Goal: Information Seeking & Learning: Learn about a topic

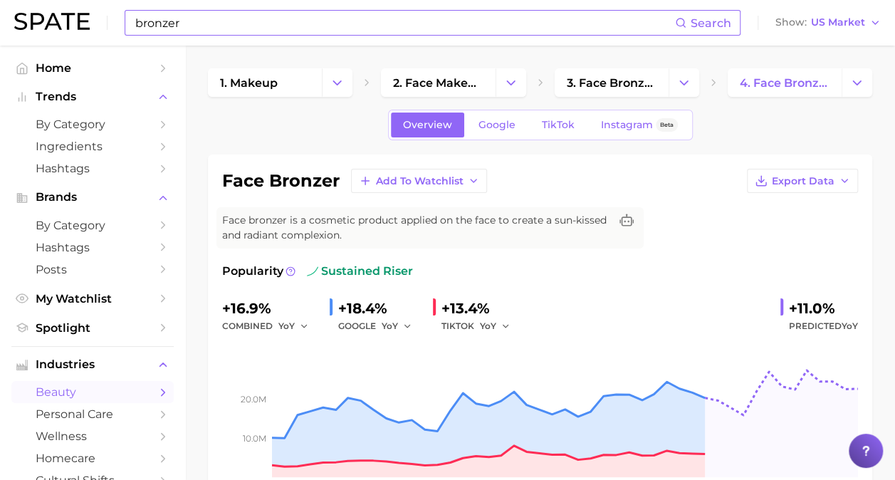
click at [296, 19] on input "bronzer" at bounding box center [404, 23] width 541 height 24
type input "b"
type input "Maybelline"
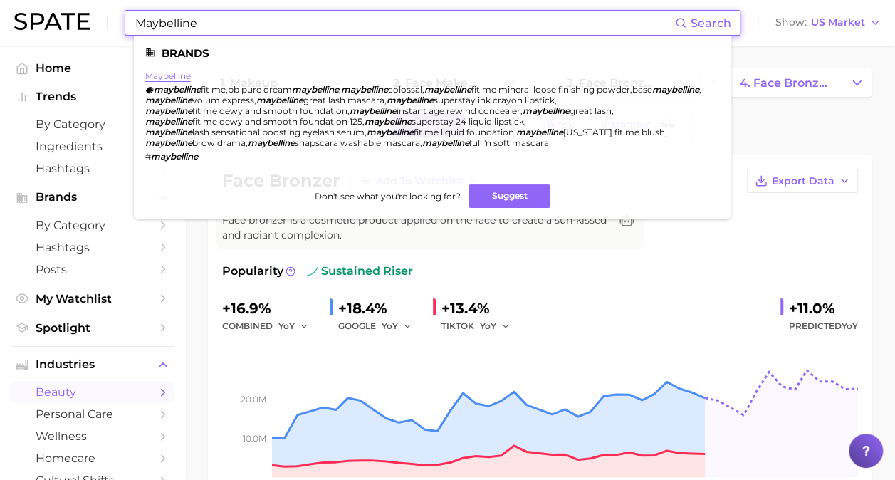
click at [184, 73] on link "maybelline" at bounding box center [168, 75] width 46 height 11
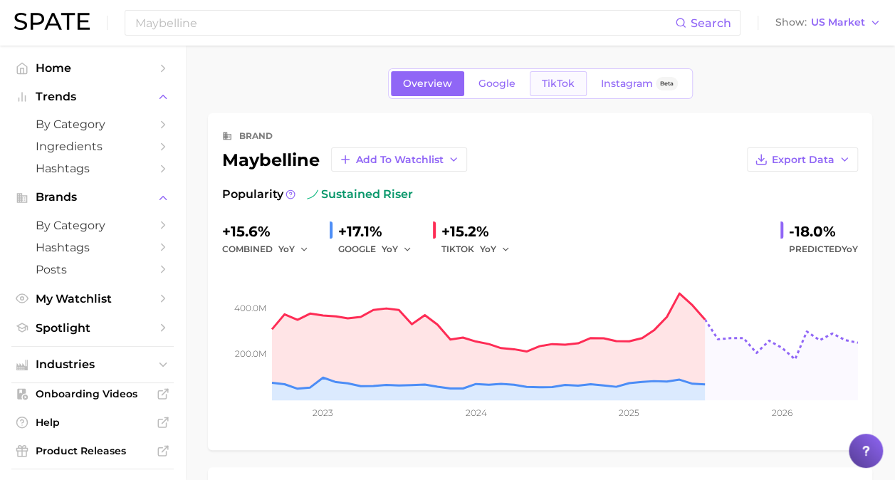
click at [566, 85] on span "TikTok" at bounding box center [558, 84] width 33 height 12
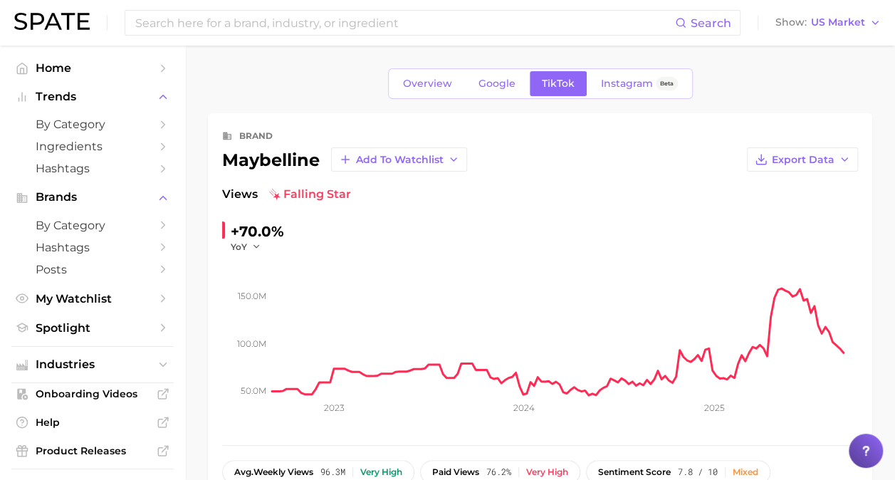
click at [781, 174] on div "brand maybelline Add to Watchlist Export Data Views falling star +70.0% YoY 50.…" at bounding box center [539, 318] width 635 height 383
click at [784, 159] on span "Export Data" at bounding box center [802, 160] width 63 height 12
click at [764, 213] on span "Time Series Image" at bounding box center [772, 212] width 95 height 12
drag, startPoint x: 371, startPoint y: 134, endPoint x: 354, endPoint y: 127, distance: 19.4
click at [370, 134] on div "brand" at bounding box center [539, 135] width 635 height 17
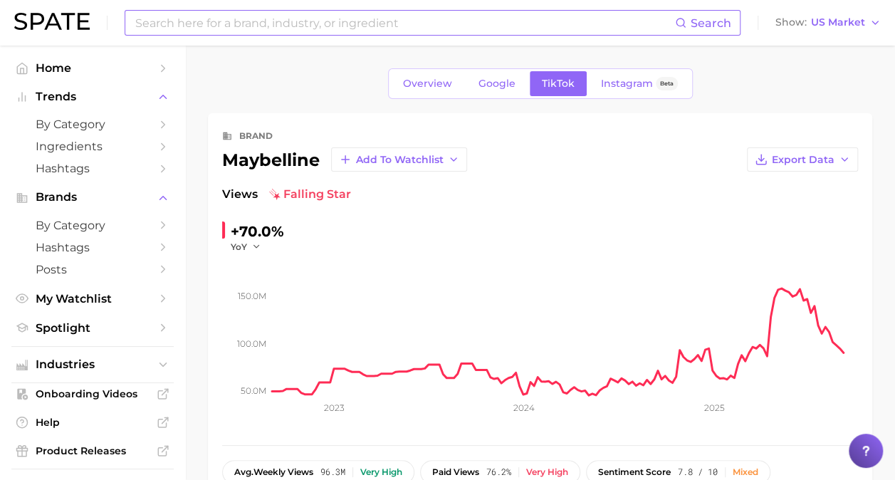
click at [339, 29] on input at bounding box center [404, 23] width 541 height 24
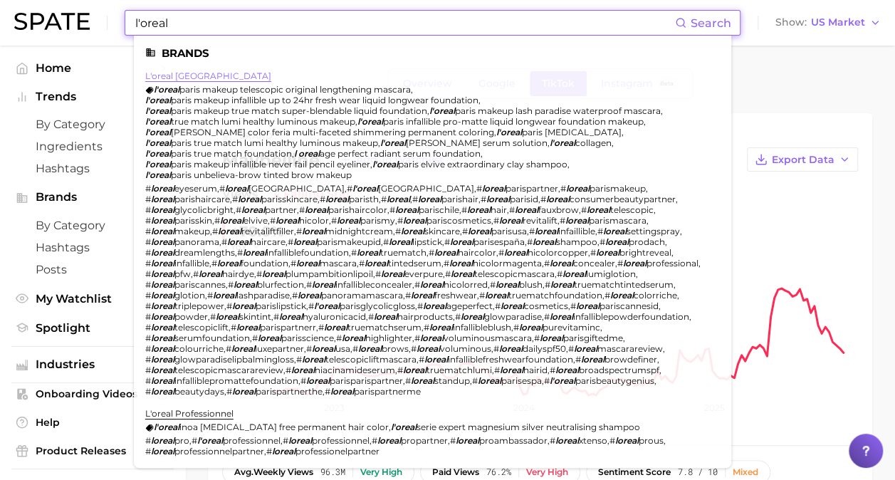
type input "l'oreal"
click at [164, 76] on link "l'oreal [GEOGRAPHIC_DATA]" at bounding box center [208, 75] width 126 height 11
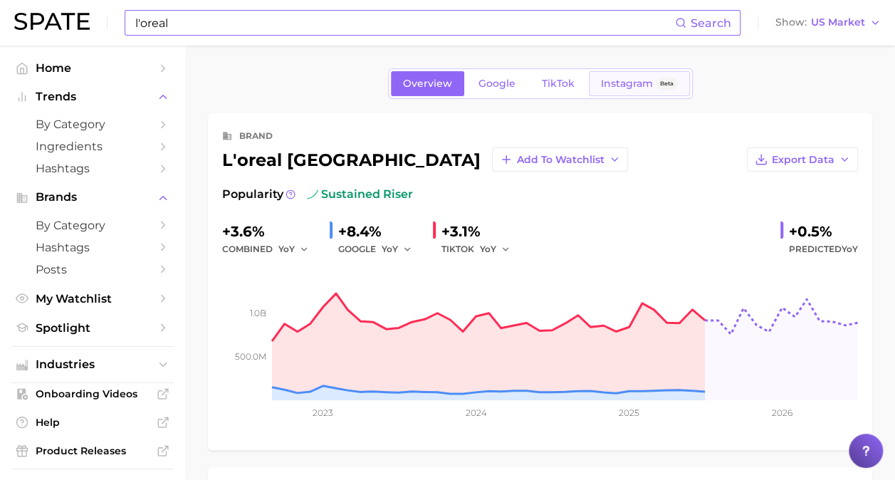
click at [594, 76] on link "Instagram Beta" at bounding box center [639, 83] width 101 height 25
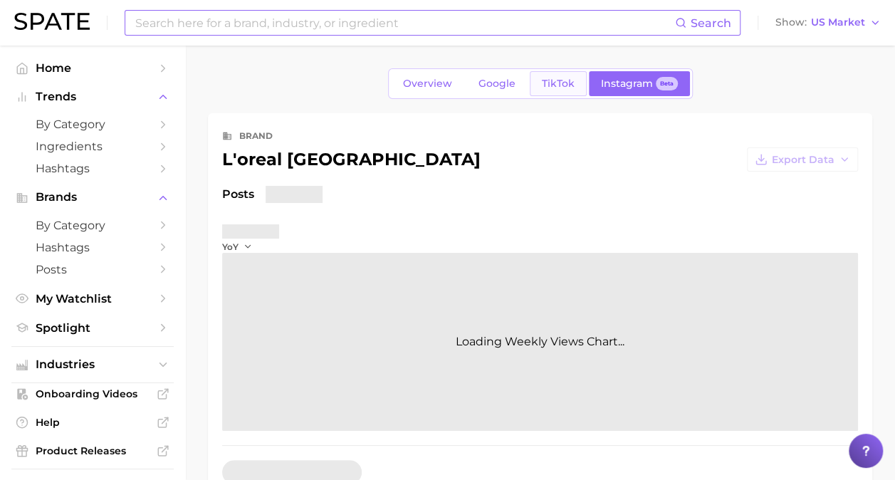
click at [571, 78] on span "TikTok" at bounding box center [558, 84] width 33 height 12
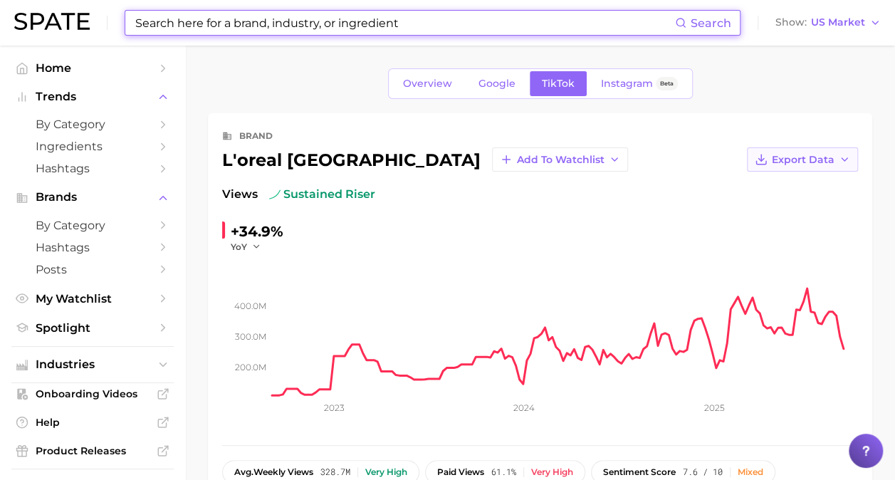
click at [811, 159] on span "Export Data" at bounding box center [802, 160] width 63 height 12
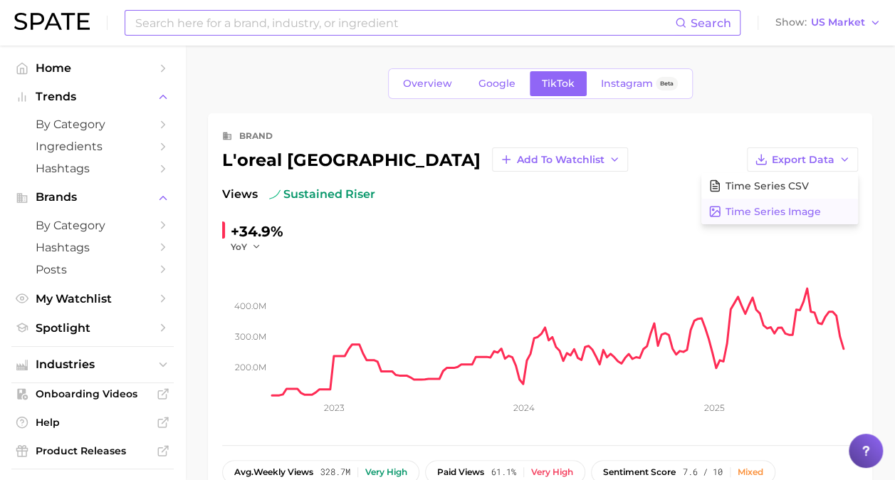
click at [765, 206] on span "Time Series Image" at bounding box center [772, 212] width 95 height 12
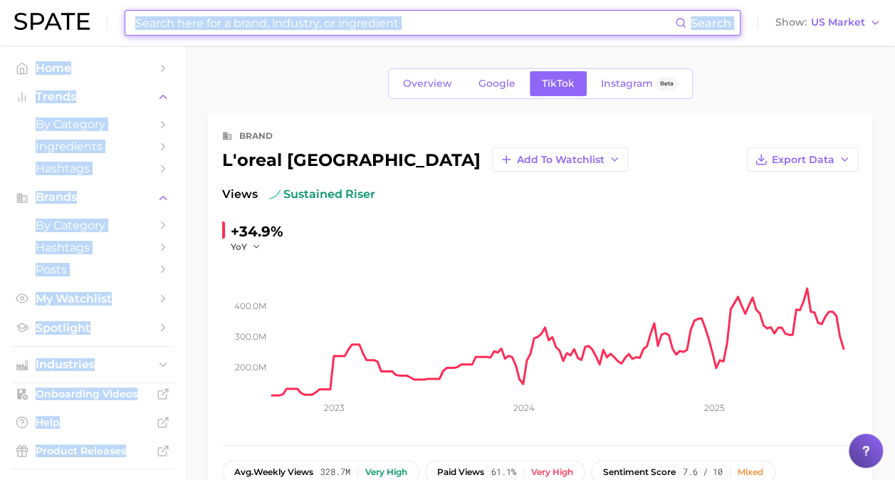
click at [273, 29] on input at bounding box center [404, 23] width 541 height 24
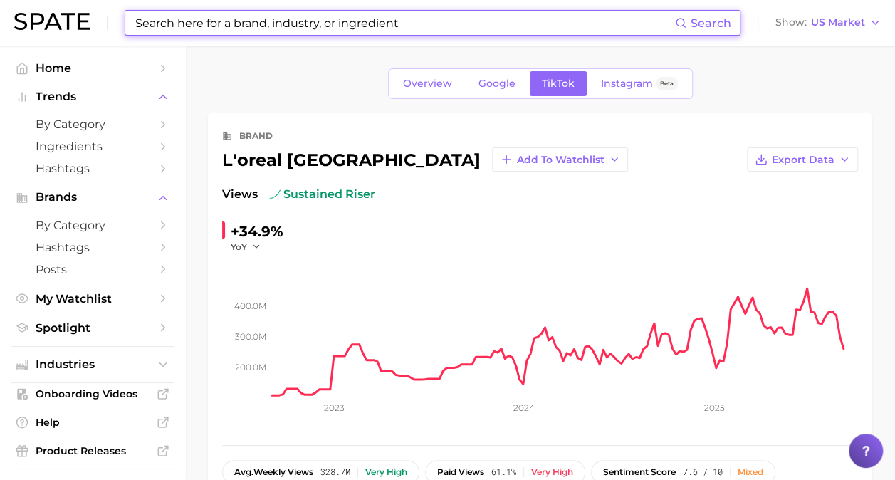
click at [275, 26] on input at bounding box center [404, 23] width 541 height 24
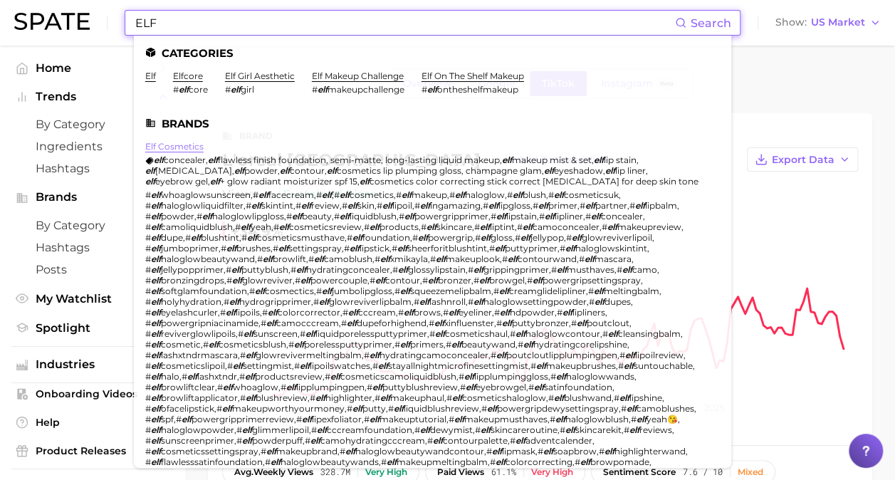
type input "ELF"
click at [167, 146] on link "elf cosmetics" at bounding box center [174, 146] width 58 height 11
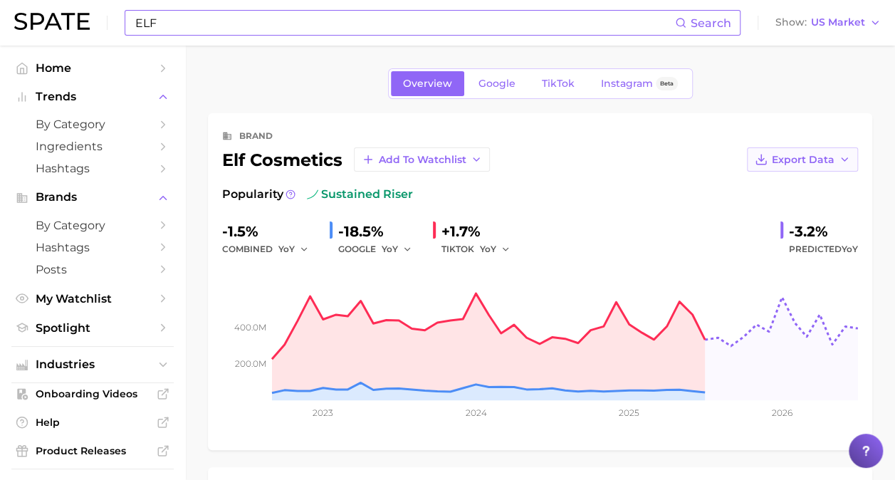
click at [788, 155] on span "Export Data" at bounding box center [802, 160] width 63 height 12
click at [752, 216] on span "Time Series Image" at bounding box center [772, 212] width 95 height 12
drag, startPoint x: 458, startPoint y: 206, endPoint x: 504, endPoint y: 74, distance: 139.3
click at [458, 206] on div "Popularity sustained riser -1.5% combined YoY -18.5% GOOGLE YoY +1.7% TIKTOK Yo…" at bounding box center [539, 311] width 635 height 250
click at [575, 85] on link "TikTok" at bounding box center [557, 83] width 57 height 25
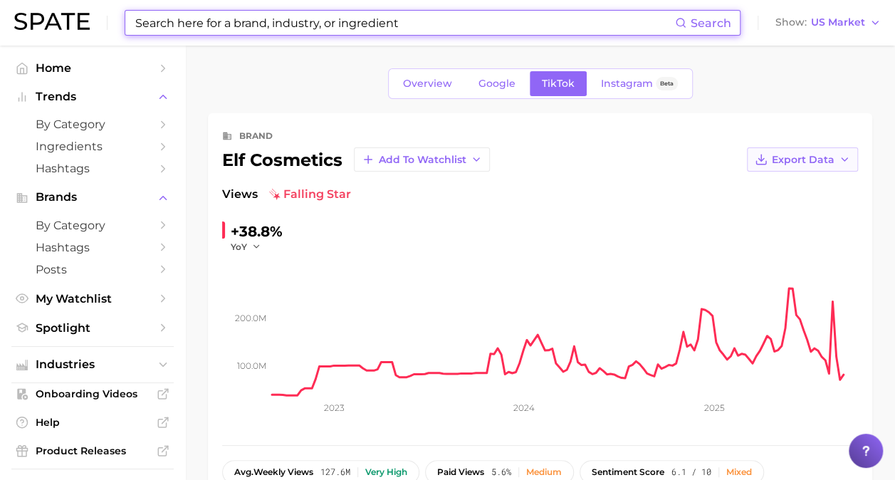
click at [777, 157] on span "Export Data" at bounding box center [802, 160] width 63 height 12
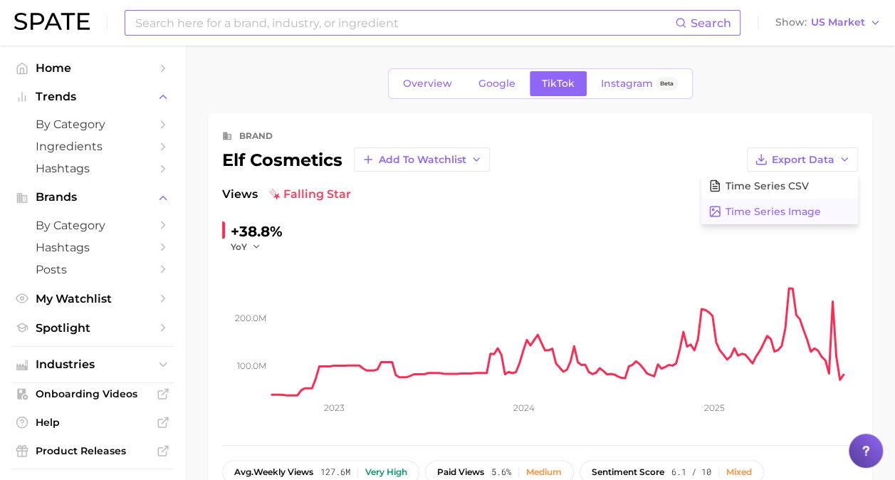
click at [790, 206] on span "Time Series Image" at bounding box center [772, 212] width 95 height 12
click at [290, 114] on div "brand elf cosmetics Add to Watchlist Export Data Views falling star +38.8% YoY …" at bounding box center [540, 318] width 664 height 411
click at [229, 31] on input at bounding box center [404, 23] width 541 height 24
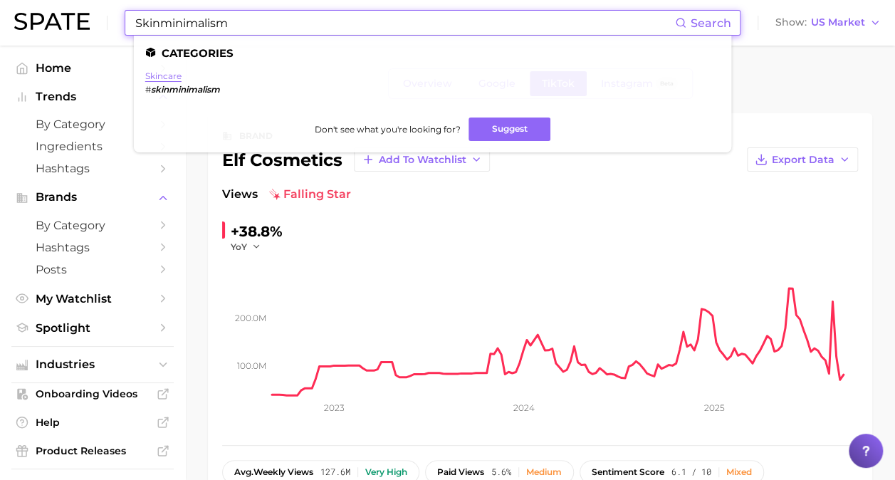
type input "Skinminimalism"
click at [165, 75] on link "skincare" at bounding box center [163, 75] width 36 height 11
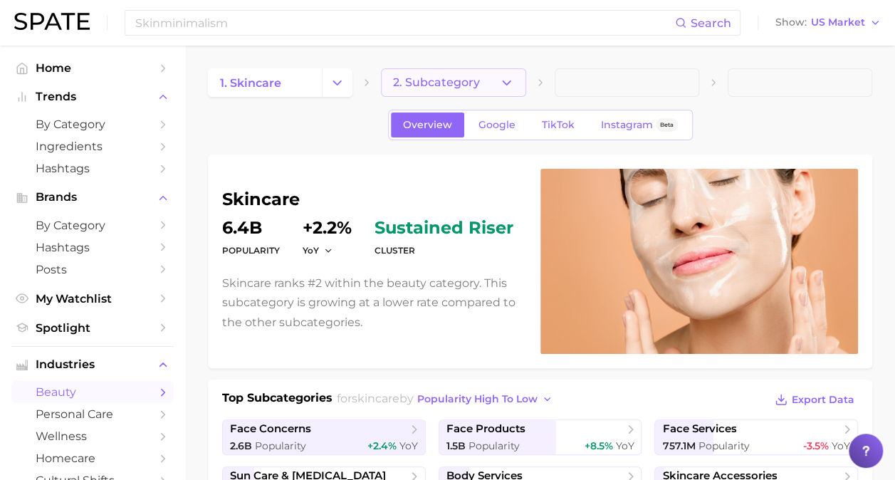
click at [502, 74] on button "2. Subcategory" at bounding box center [453, 82] width 144 height 28
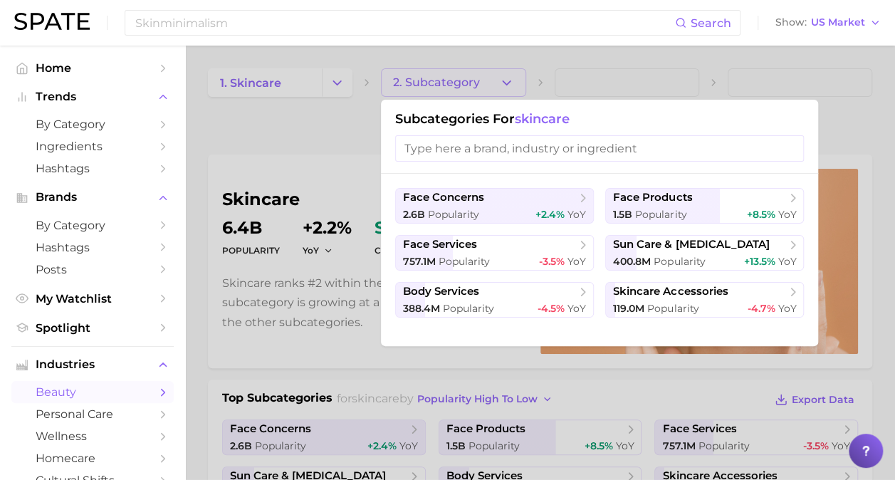
click at [370, 84] on div at bounding box center [447, 240] width 895 height 480
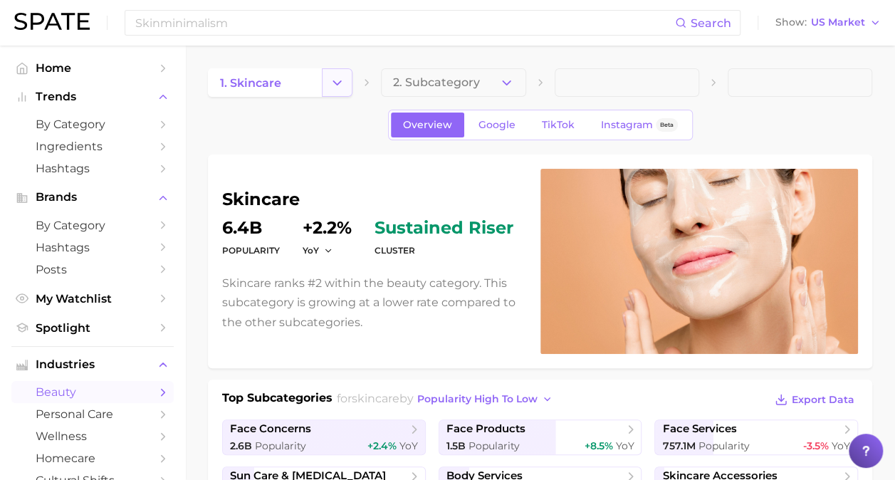
click at [331, 88] on icon "Change Category" at bounding box center [336, 82] width 15 height 15
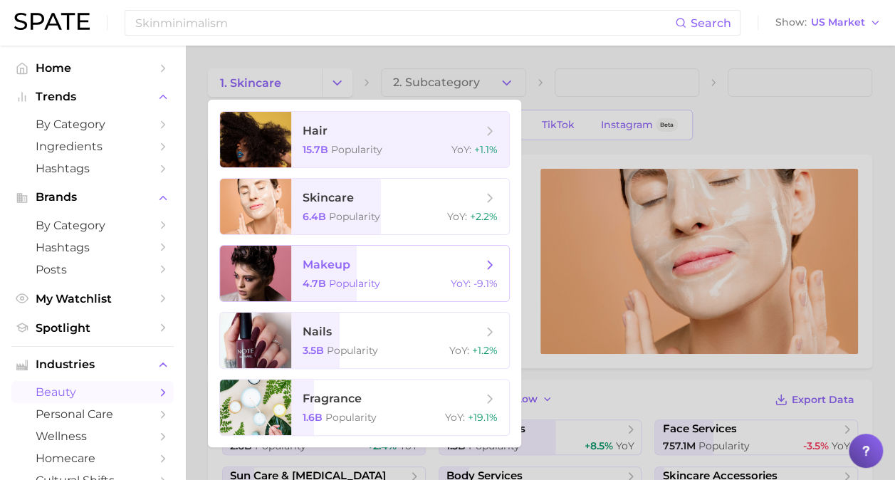
click at [365, 285] on span "Popularity" at bounding box center [354, 283] width 51 height 13
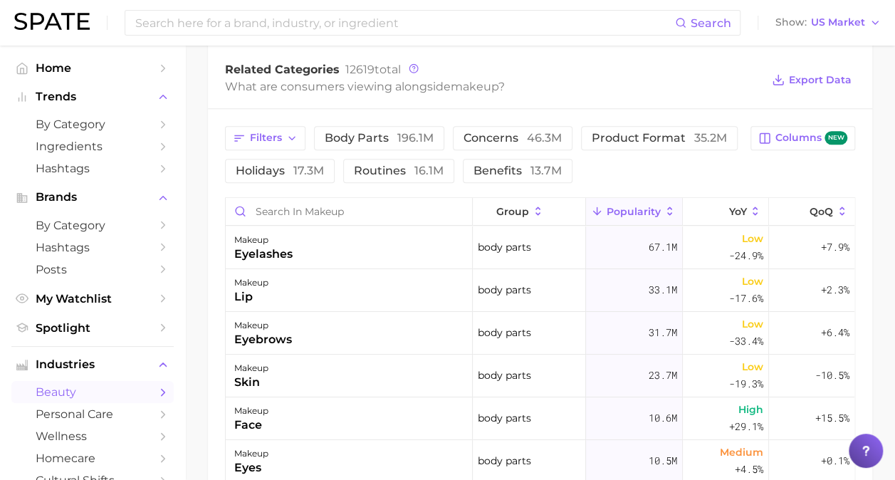
scroll to position [611, 0]
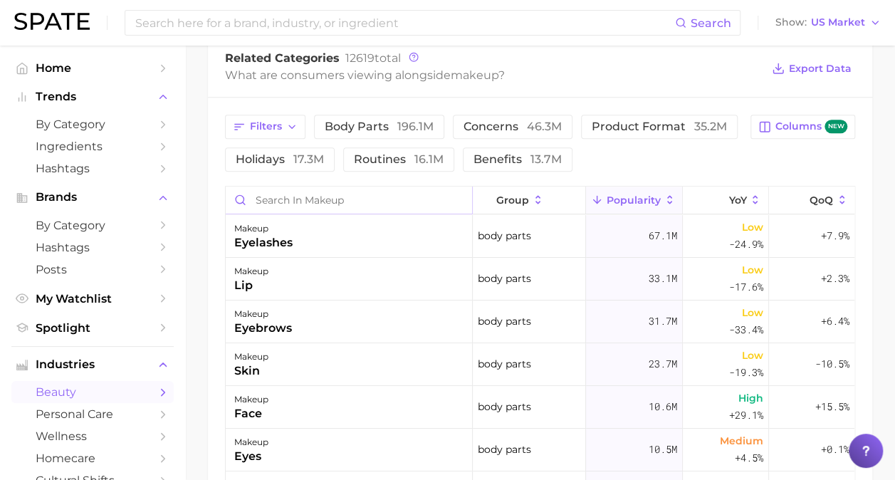
click at [352, 195] on input "Search in makeup" at bounding box center [349, 199] width 246 height 27
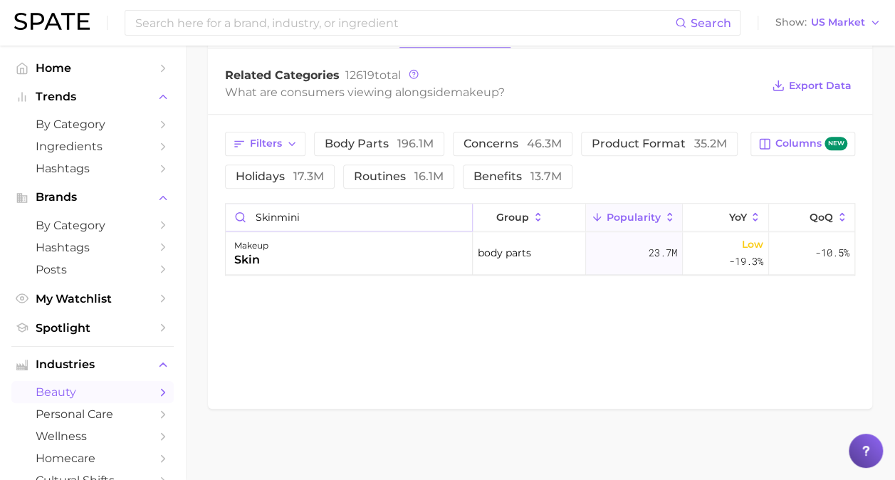
scroll to position [592, 0]
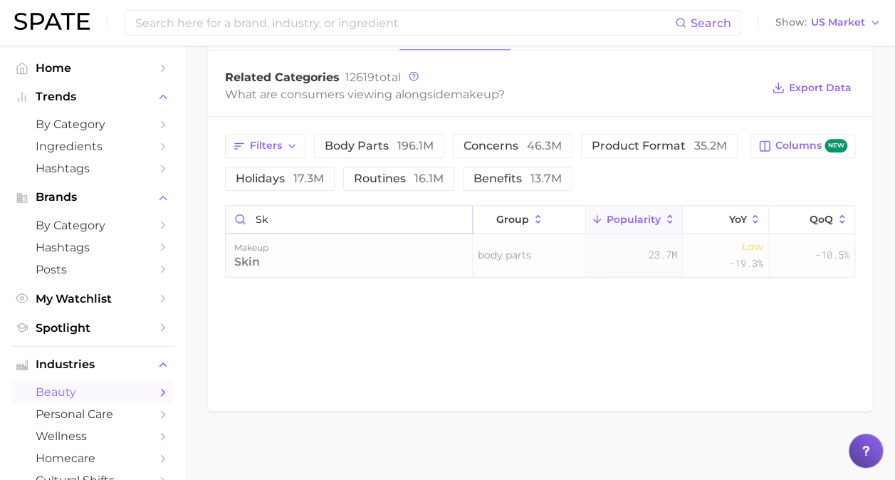
type input "s"
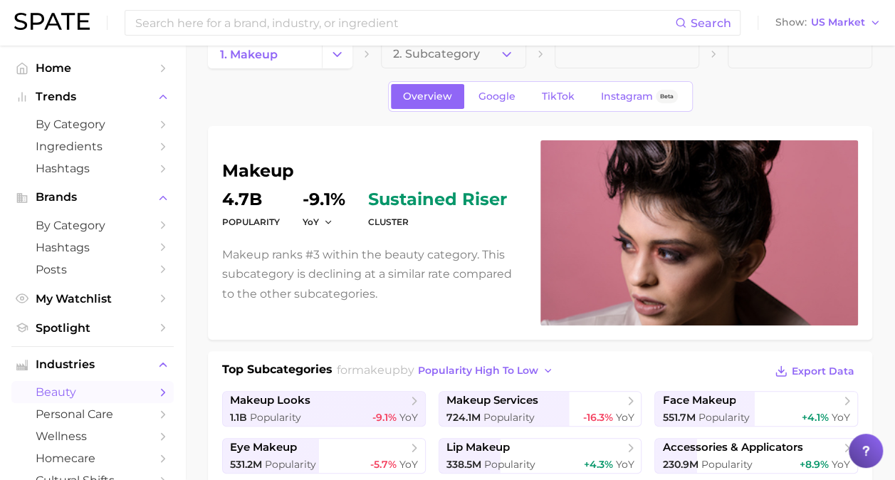
scroll to position [0, 0]
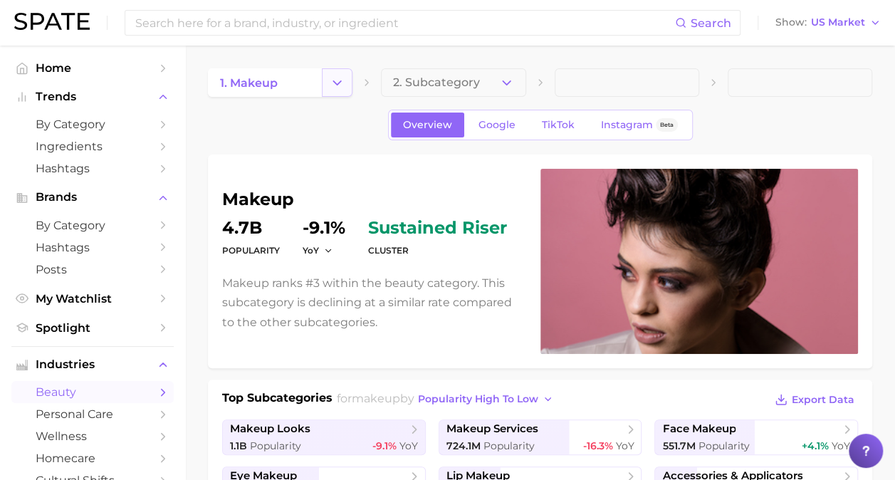
click at [329, 87] on icon "Change Category" at bounding box center [336, 82] width 15 height 15
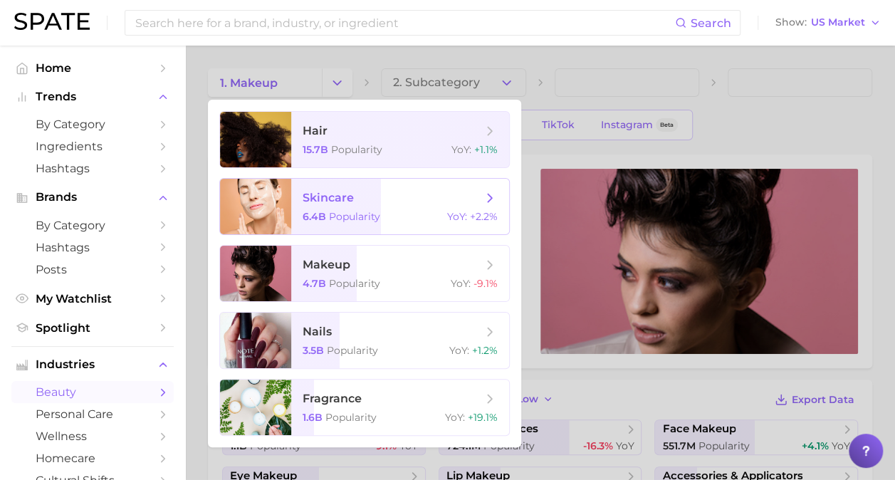
click at [387, 215] on div "6.4b Popularity YoY : +2.2%" at bounding box center [399, 216] width 195 height 13
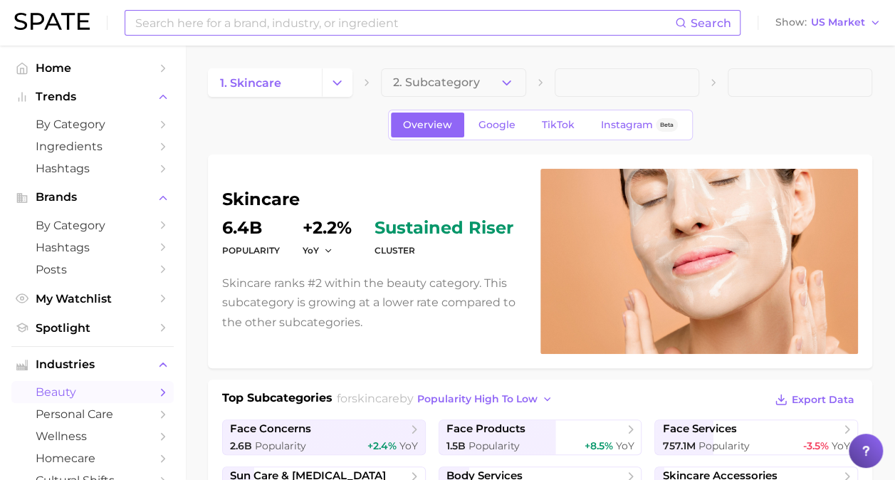
click at [295, 26] on input at bounding box center [404, 23] width 541 height 24
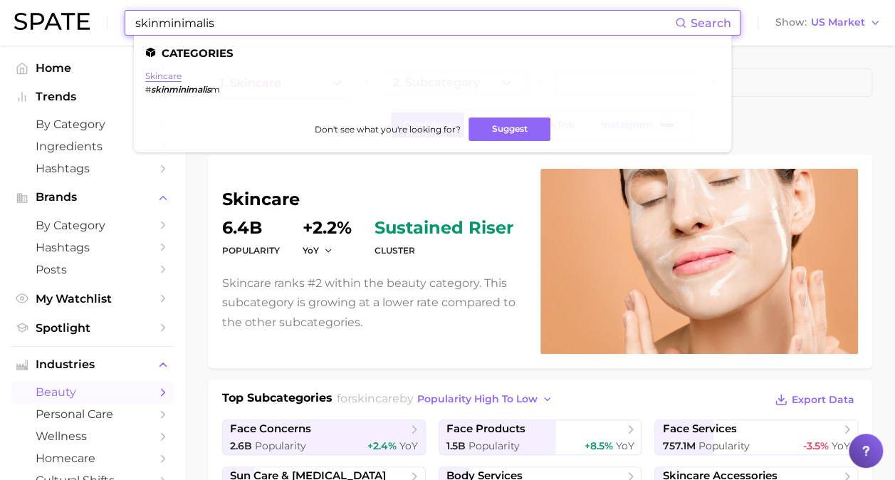
type input "skinminimalis"
click at [171, 73] on link "skincare" at bounding box center [163, 75] width 36 height 11
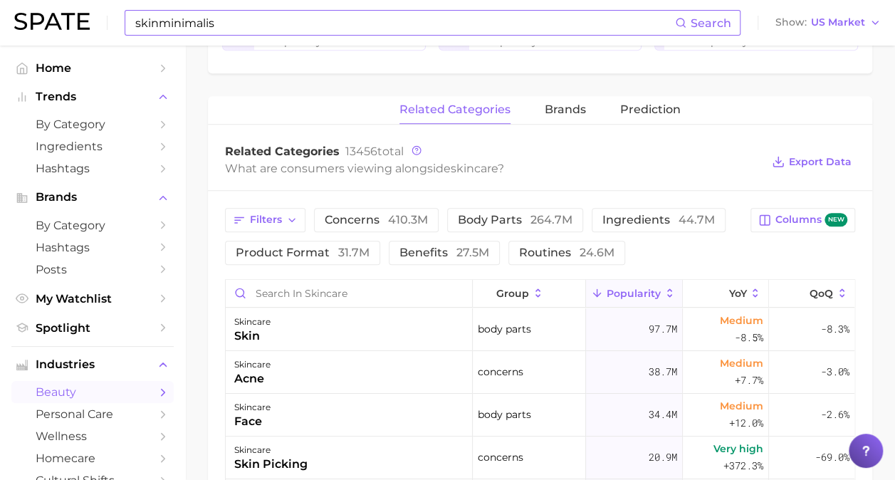
scroll to position [470, 0]
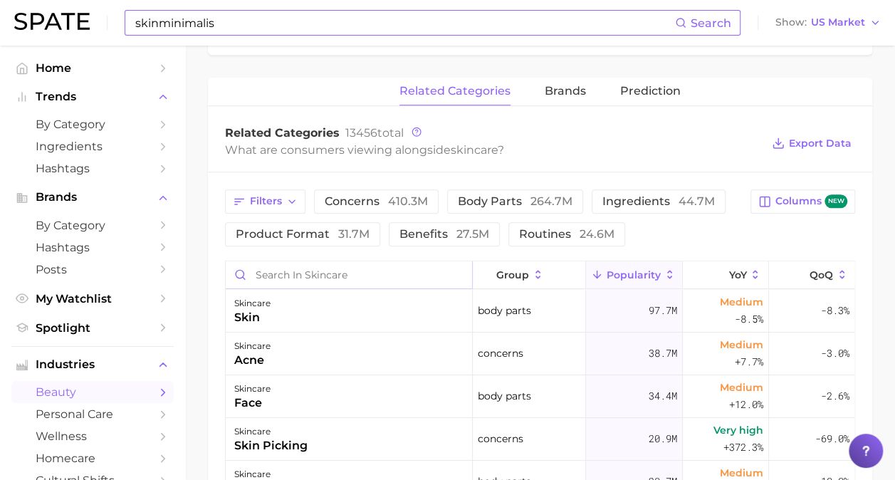
click at [289, 272] on input "Search in skincare" at bounding box center [349, 274] width 246 height 27
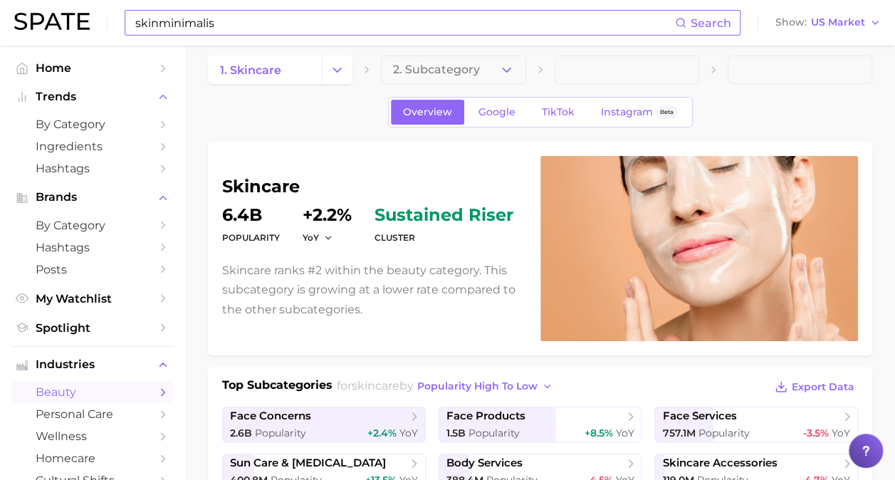
scroll to position [16, 0]
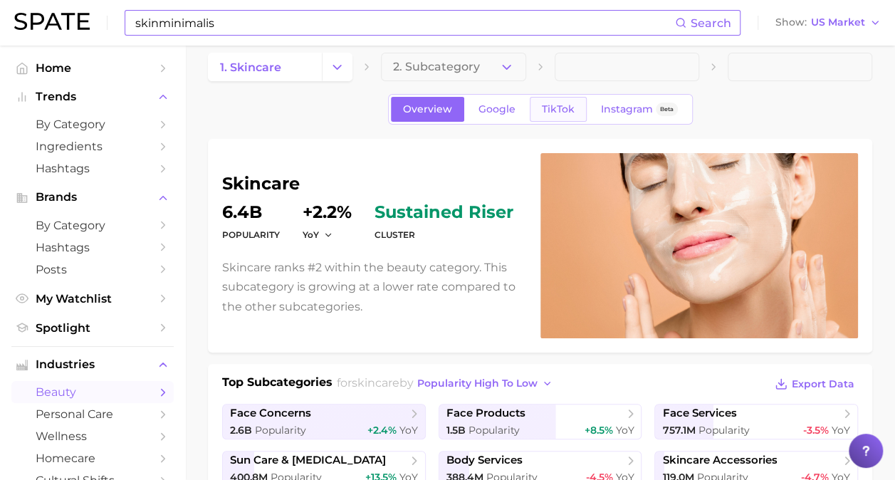
type input "skin"
click at [553, 103] on span "TikTok" at bounding box center [558, 109] width 33 height 12
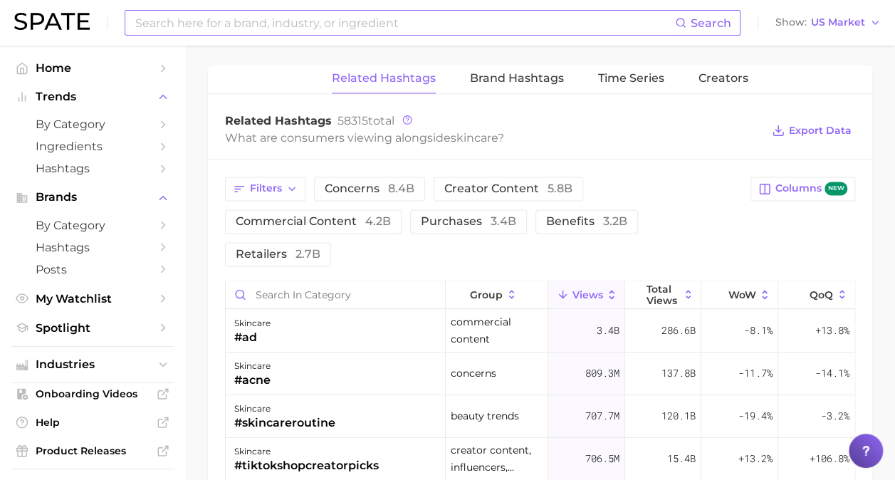
scroll to position [1046, 0]
click at [306, 280] on input "Search in category" at bounding box center [335, 293] width 219 height 27
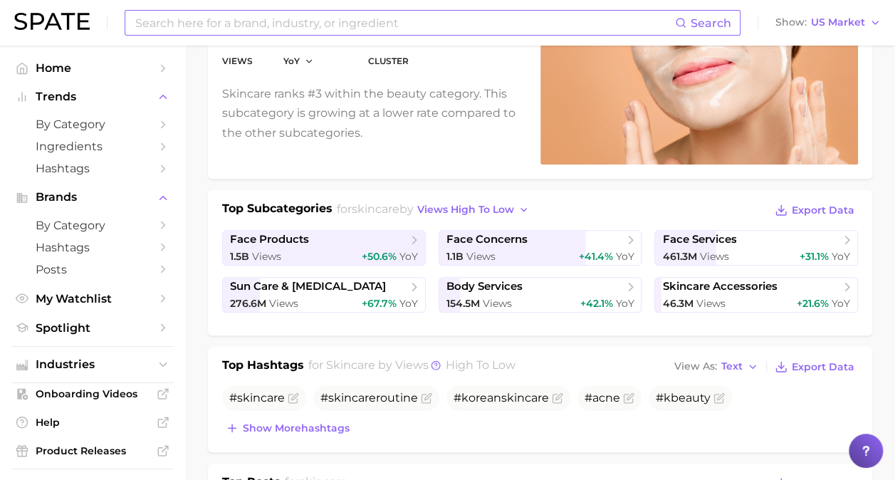
scroll to position [189, 0]
type input "skinmini"
click at [388, 364] on h2 "for skincare by Views high to low" at bounding box center [411, 367] width 207 height 20
click at [278, 428] on span "Show more hashtags" at bounding box center [296, 429] width 107 height 12
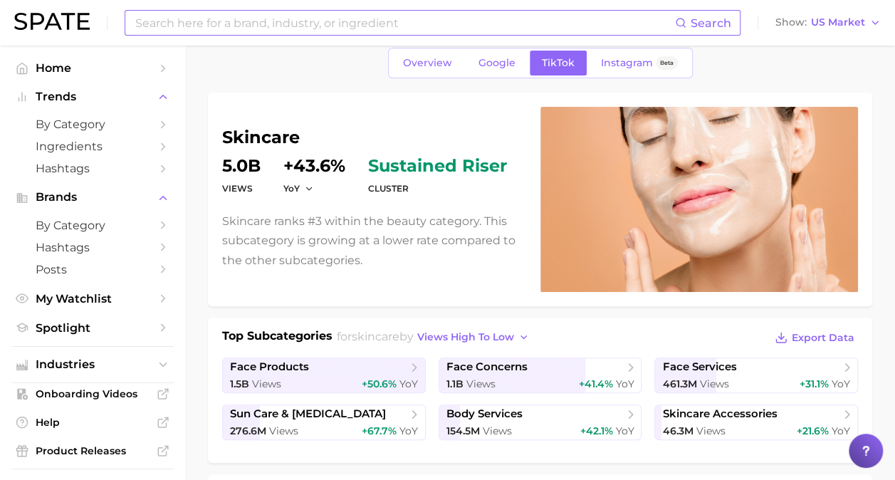
scroll to position [0, 0]
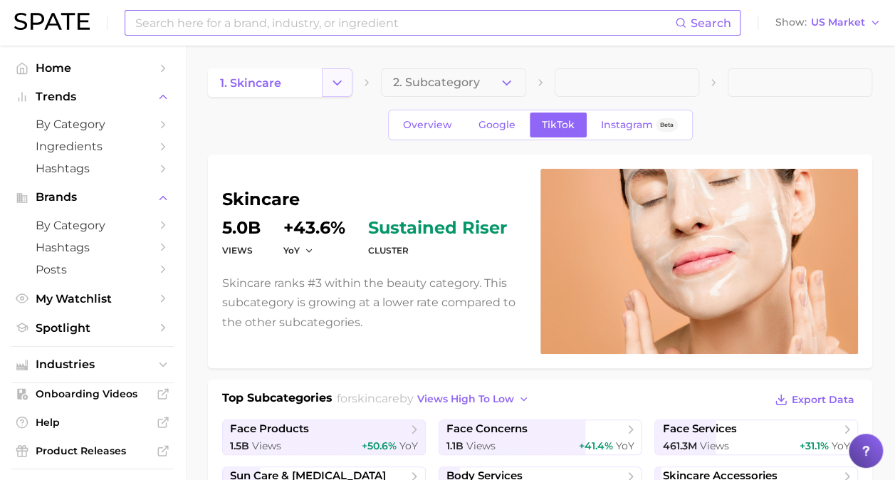
click at [347, 81] on button "Change Category" at bounding box center [337, 82] width 31 height 28
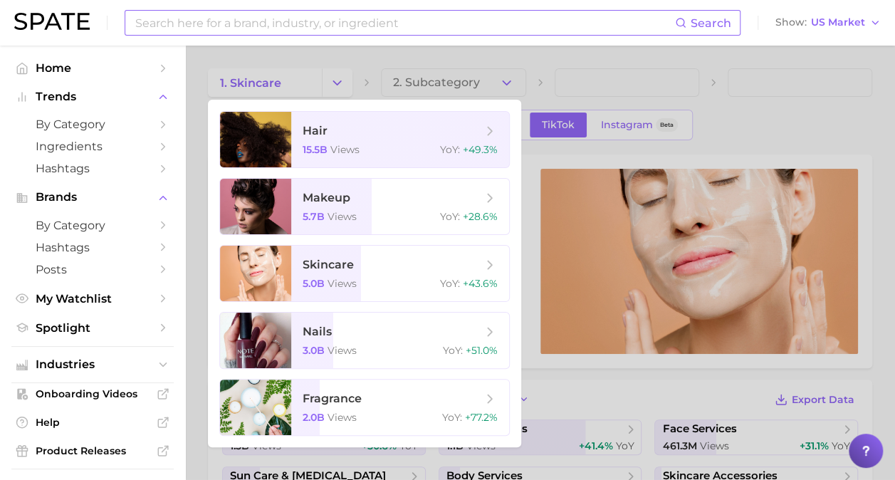
click at [440, 55] on div at bounding box center [447, 240] width 895 height 480
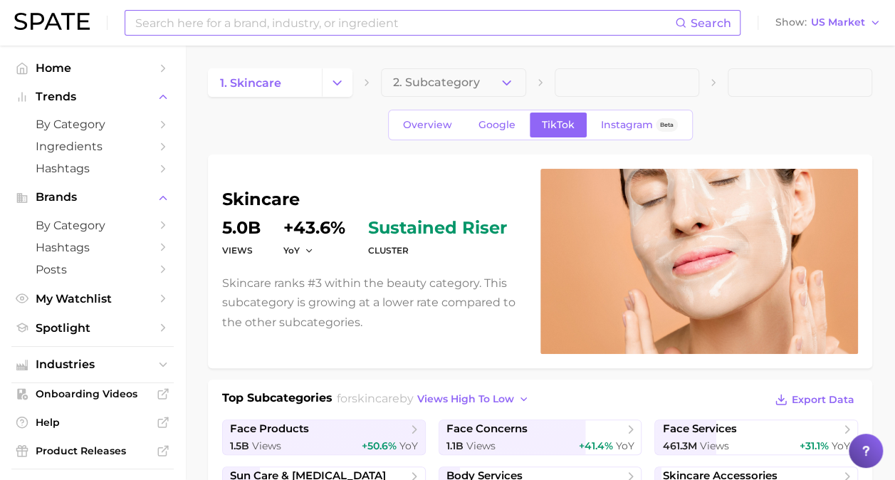
click at [409, 16] on input at bounding box center [404, 23] width 541 height 24
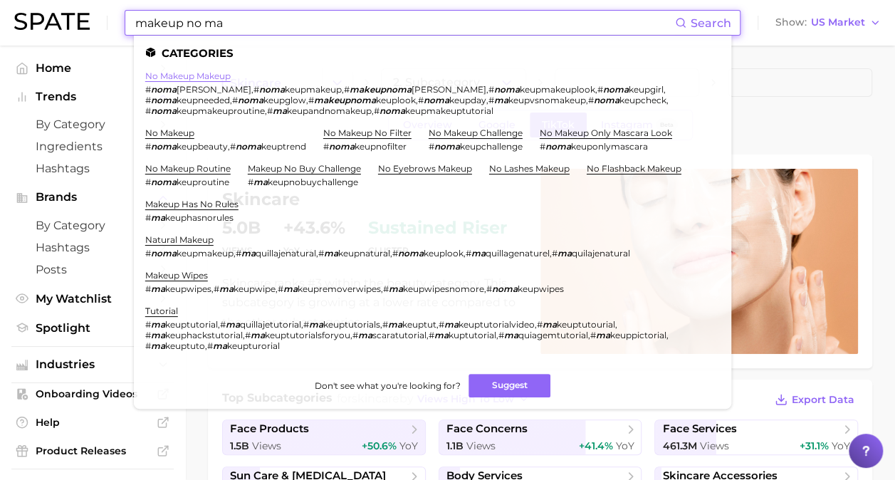
type input "makeup no ma"
click at [186, 74] on link "no makeup makeup" at bounding box center [187, 75] width 85 height 11
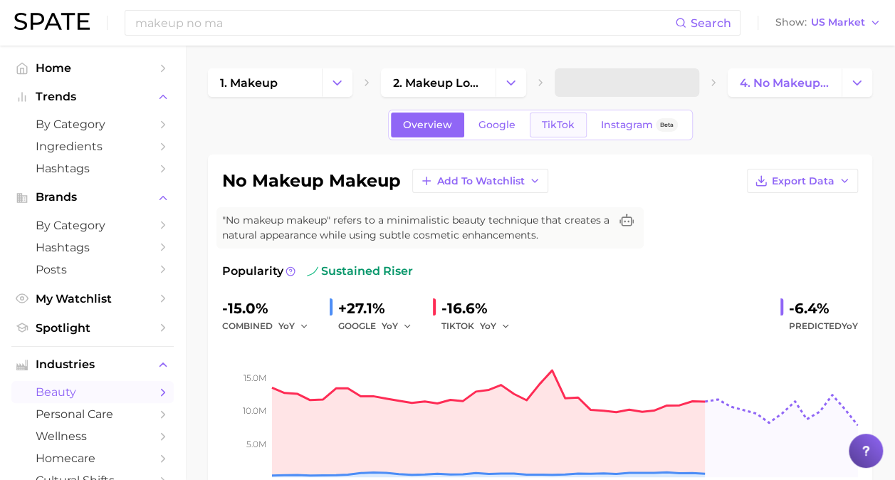
click at [554, 123] on span "TikTok" at bounding box center [558, 125] width 33 height 12
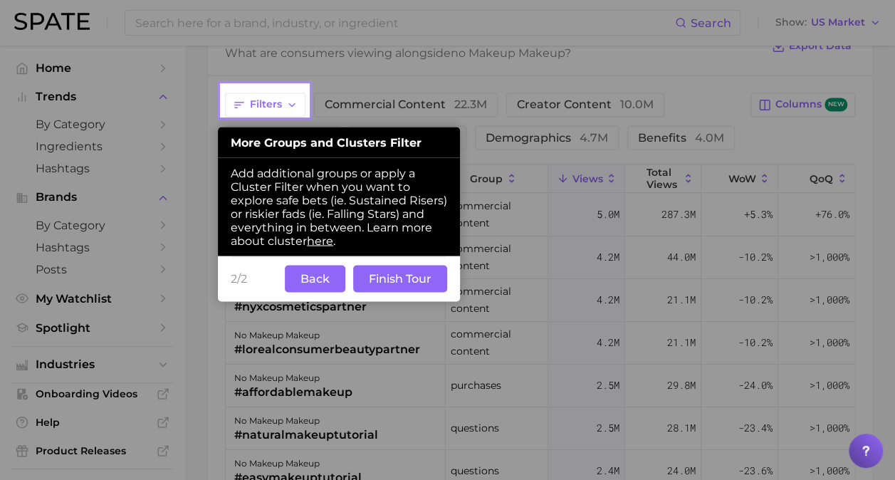
scroll to position [1203, 0]
click at [323, 280] on button "Back" at bounding box center [315, 278] width 60 height 27
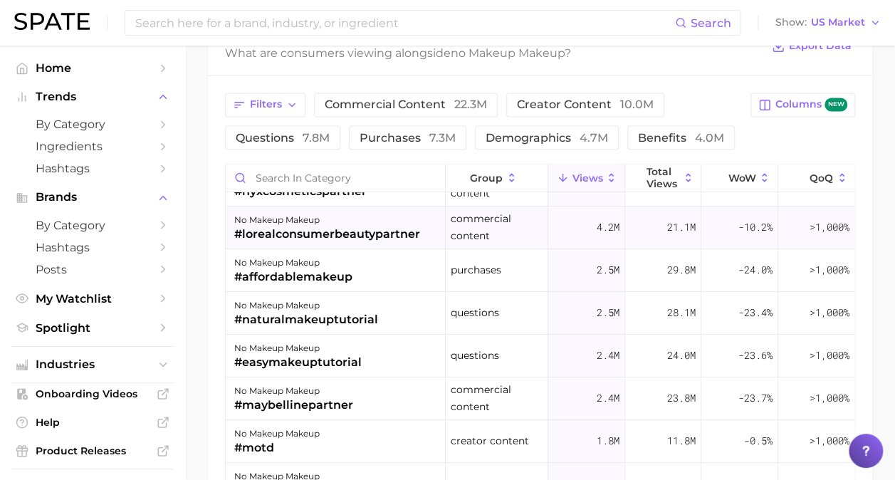
scroll to position [0, 0]
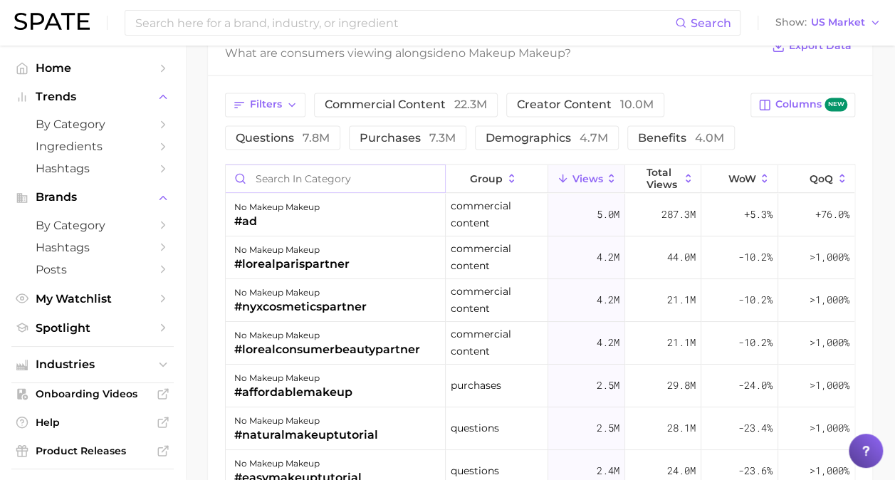
click at [343, 168] on input "Search in category" at bounding box center [335, 177] width 219 height 27
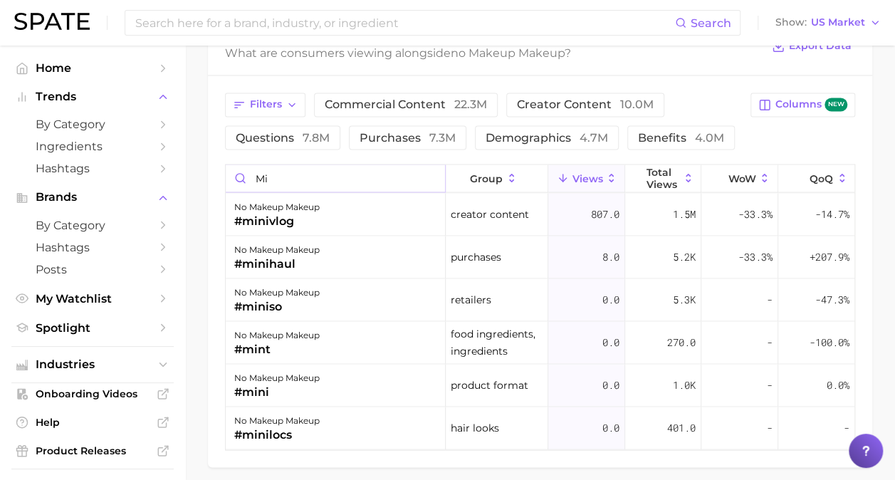
type input "m"
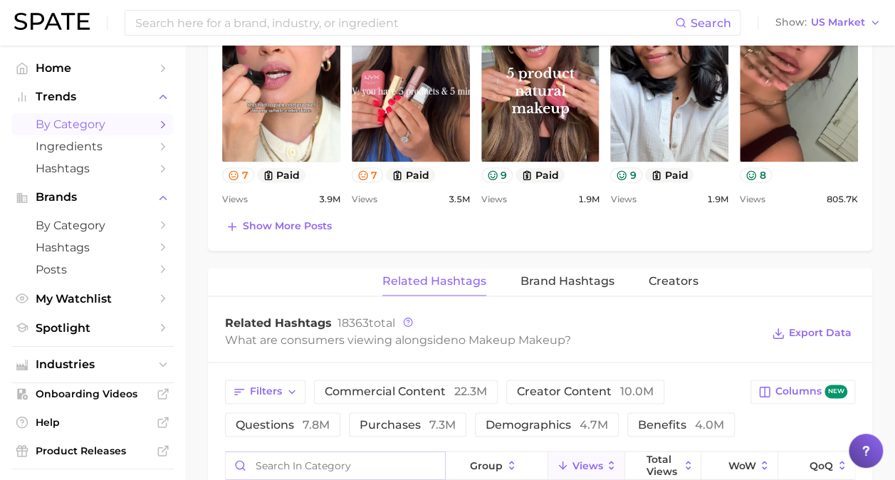
scroll to position [776, 0]
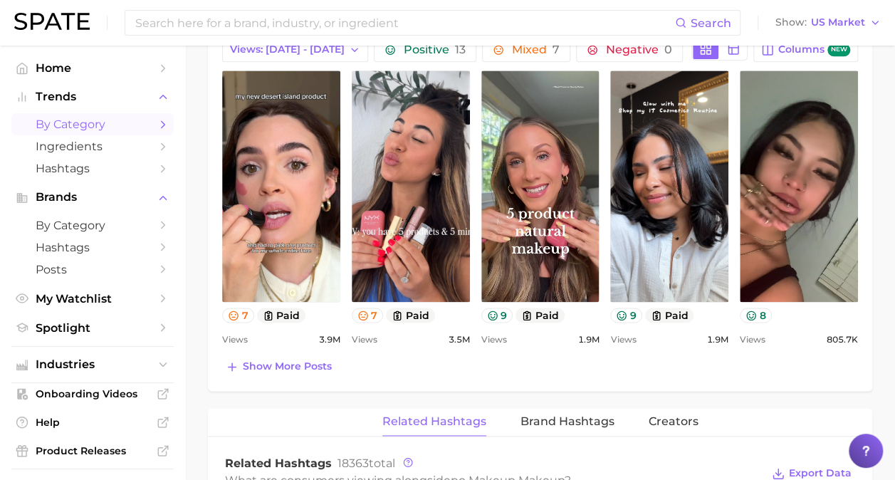
click at [101, 125] on span "by Category" at bounding box center [93, 124] width 114 height 14
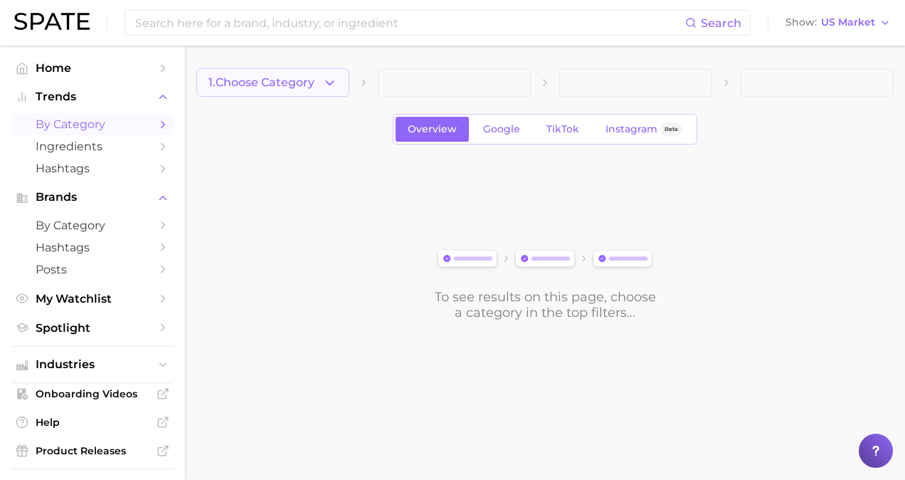
click at [327, 75] on icon "button" at bounding box center [329, 82] width 15 height 15
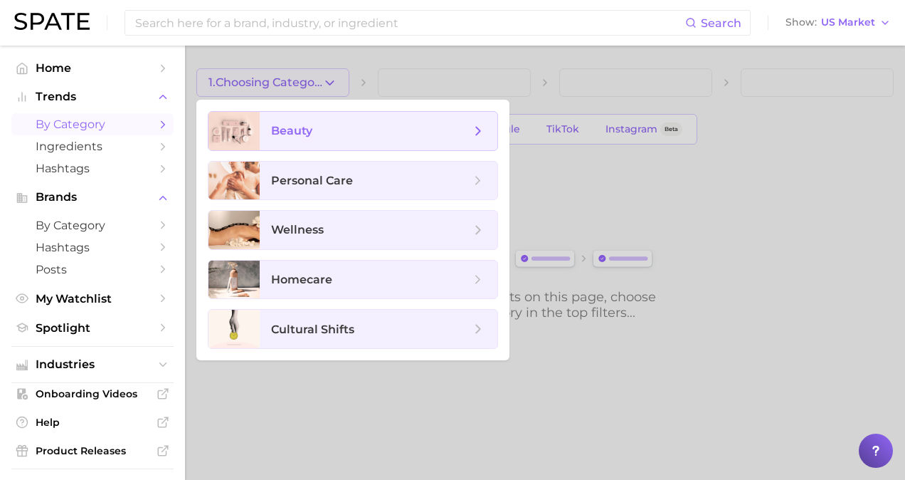
click at [343, 127] on span "beauty" at bounding box center [370, 131] width 199 height 16
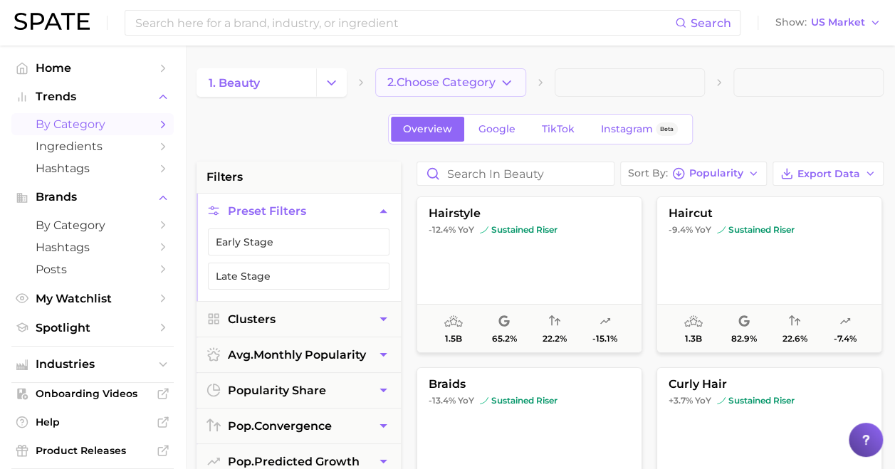
drag, startPoint x: 438, startPoint y: 75, endPoint x: 450, endPoint y: 77, distance: 11.5
click at [441, 78] on button "2. Choose Category" at bounding box center [450, 82] width 150 height 28
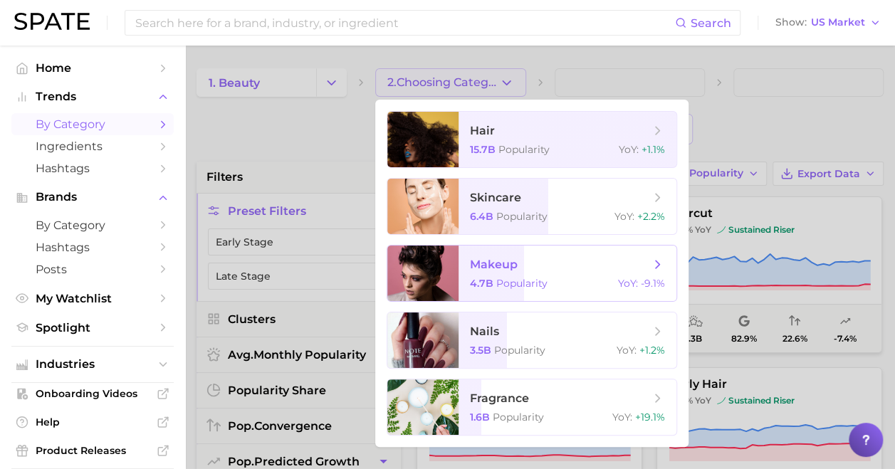
click at [519, 280] on span "Popularity" at bounding box center [521, 283] width 51 height 13
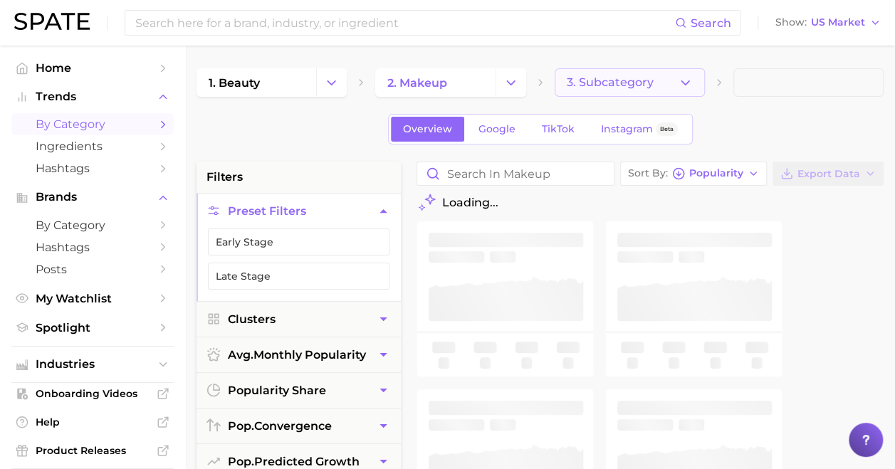
click at [684, 80] on icon "button" at bounding box center [684, 82] width 15 height 15
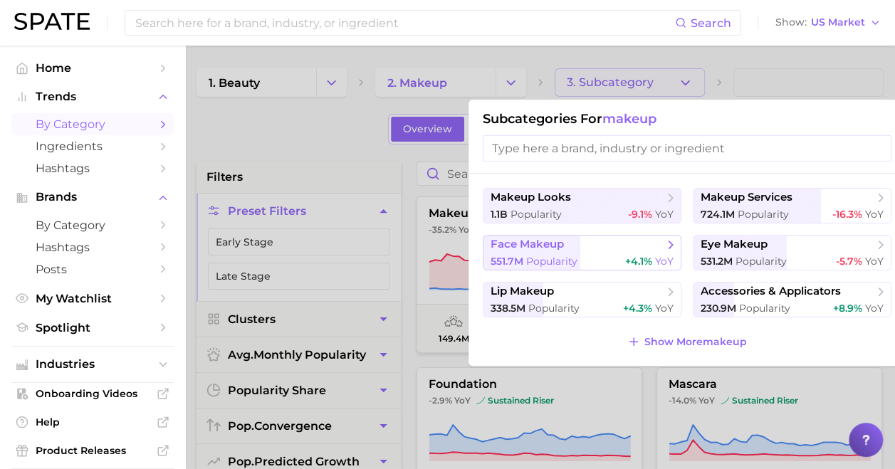
click at [580, 250] on span "face makeup" at bounding box center [576, 245] width 173 height 14
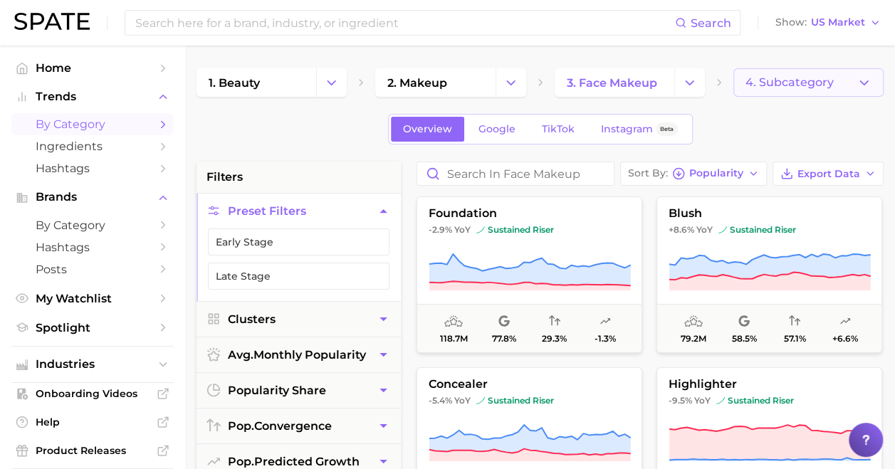
click at [815, 88] on button "4. Subcategory" at bounding box center [808, 82] width 150 height 28
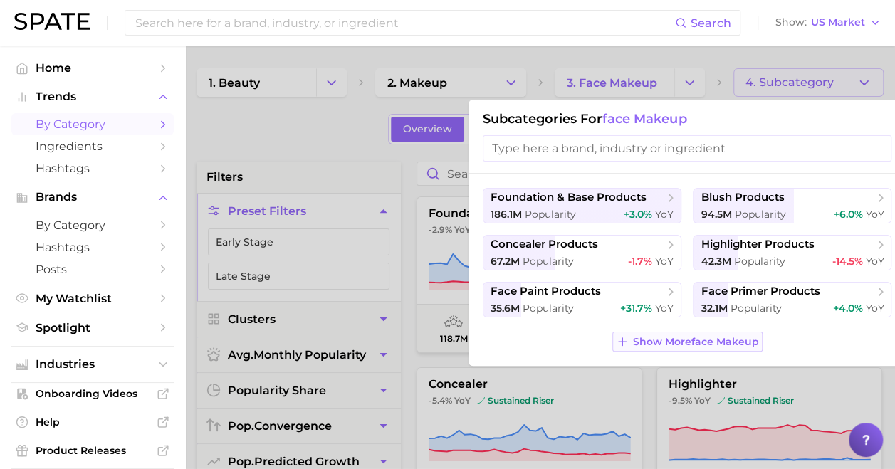
click at [653, 340] on span "Show More face makeup" at bounding box center [696, 342] width 126 height 12
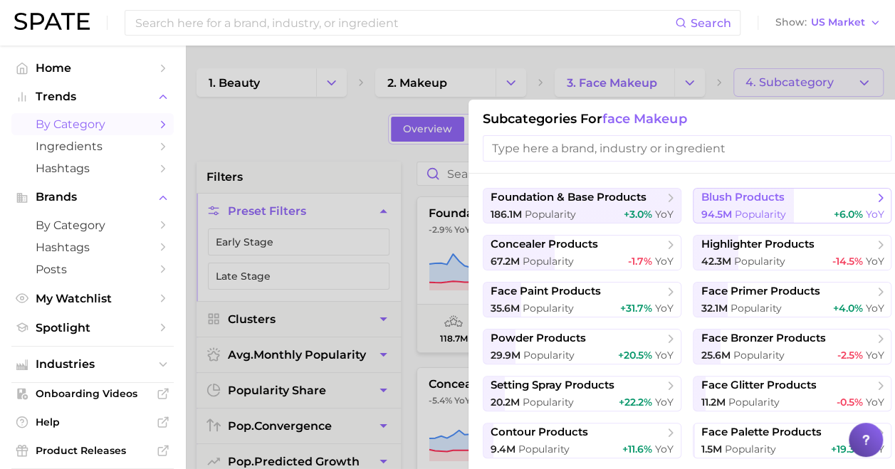
click at [749, 209] on span "Popularity" at bounding box center [759, 214] width 51 height 13
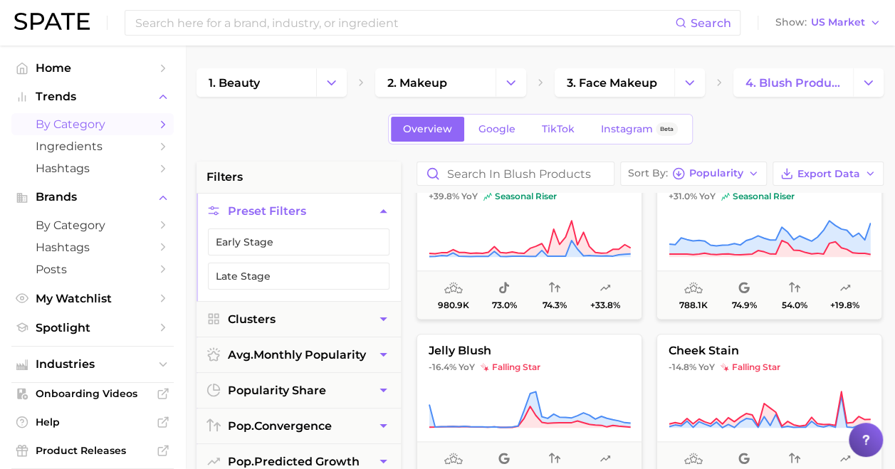
scroll to position [712, 0]
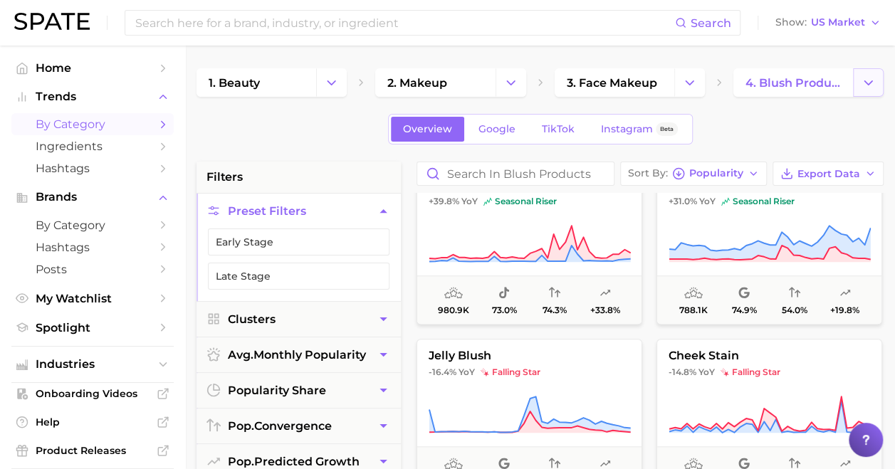
click at [882, 85] on button "Change Category" at bounding box center [868, 82] width 31 height 28
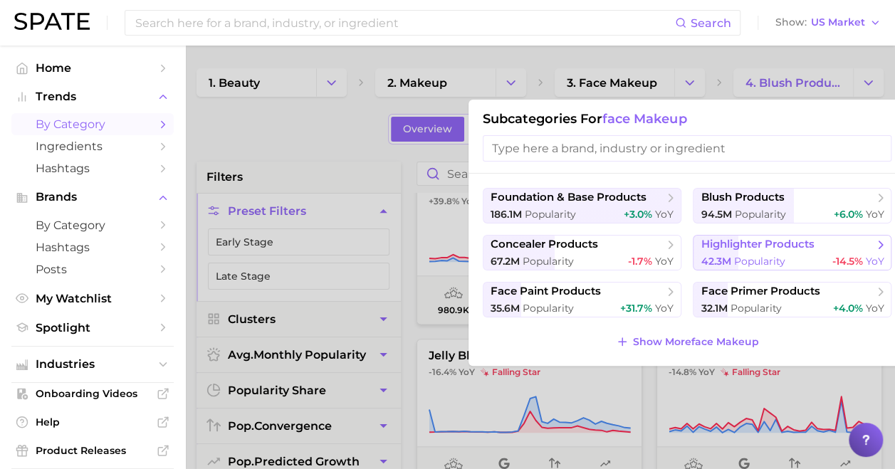
scroll to position [71, 0]
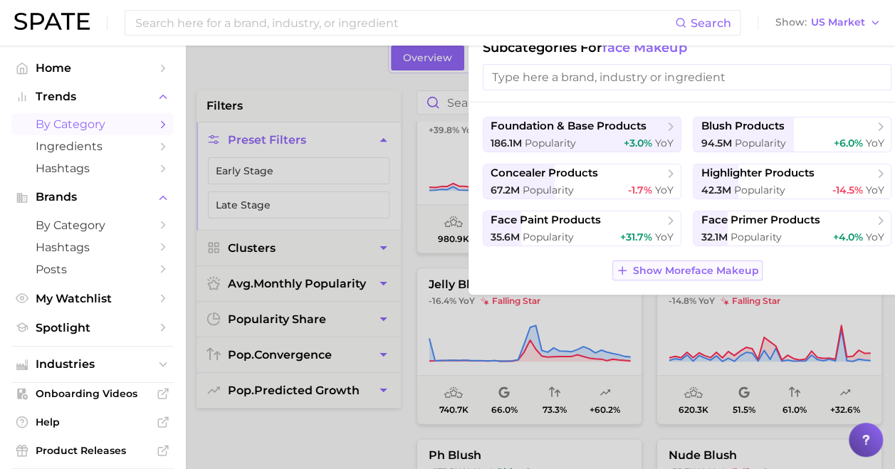
click at [719, 260] on button "Show More face makeup" at bounding box center [687, 270] width 150 height 20
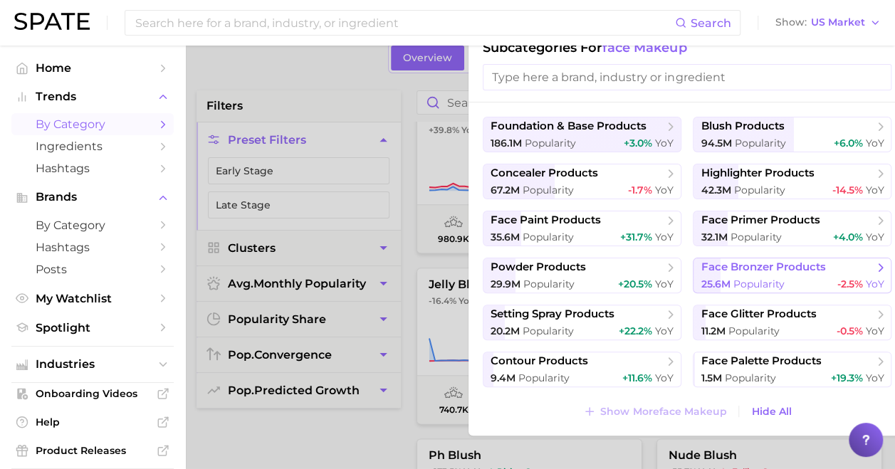
click at [778, 273] on span "face bronzer products" at bounding box center [762, 267] width 125 height 14
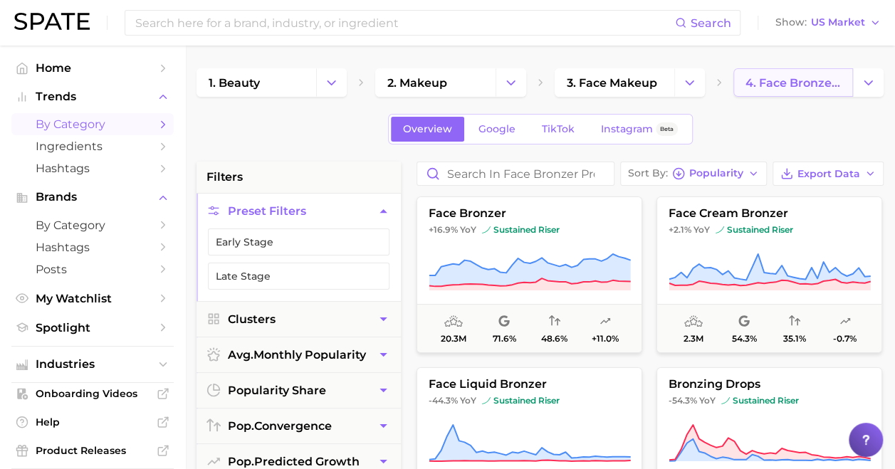
click at [808, 95] on link "4. face bronzer products" at bounding box center [793, 82] width 120 height 28
click at [870, 86] on icon "Change Category" at bounding box center [867, 82] width 15 height 15
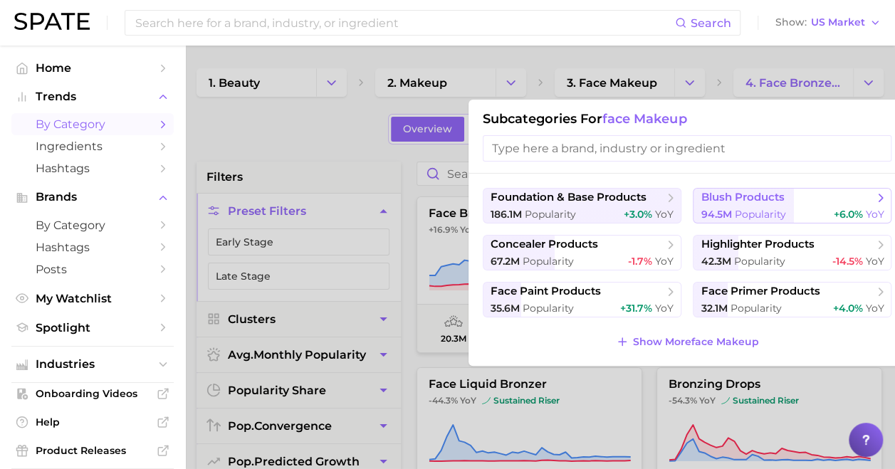
click at [843, 202] on span "blush products" at bounding box center [786, 198] width 173 height 14
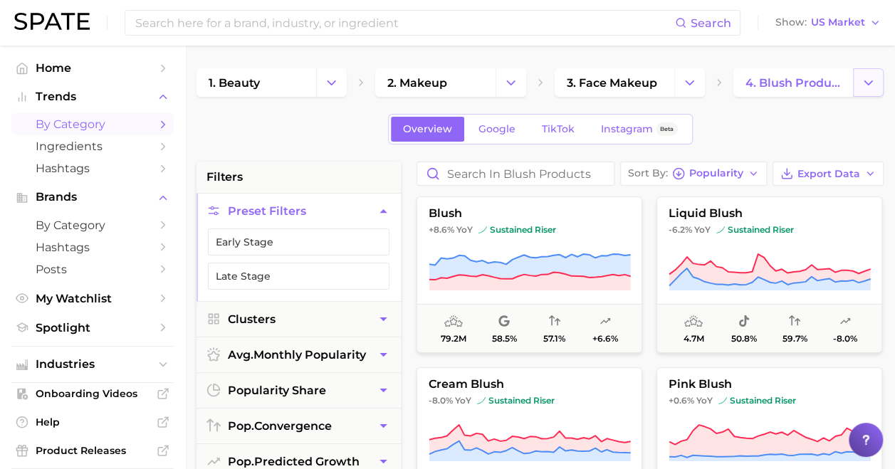
click at [862, 87] on icon "Change Category" at bounding box center [867, 82] width 15 height 15
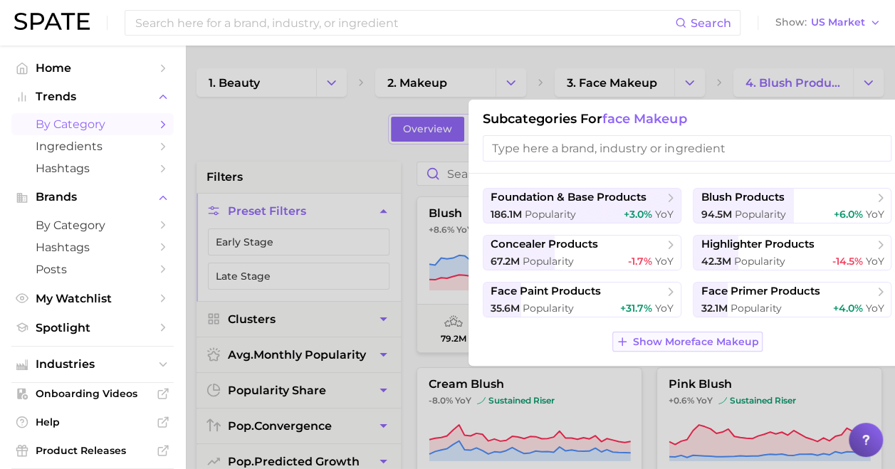
click at [747, 340] on span "Show More face makeup" at bounding box center [696, 342] width 126 height 12
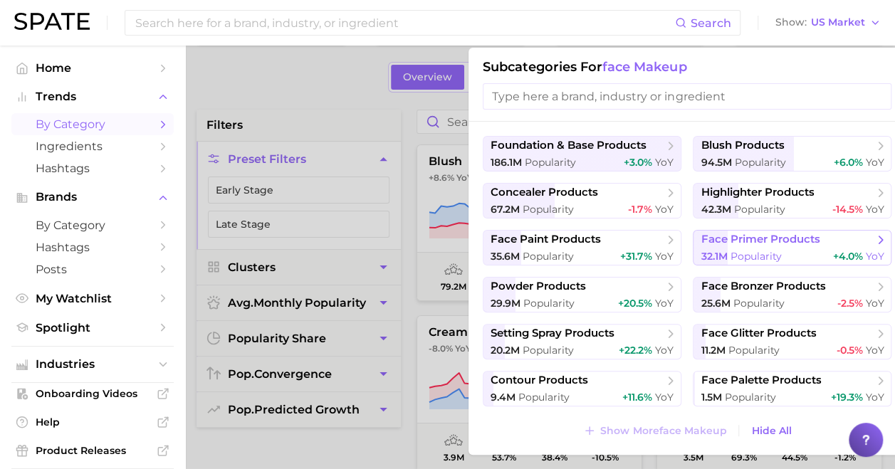
scroll to position [71, 0]
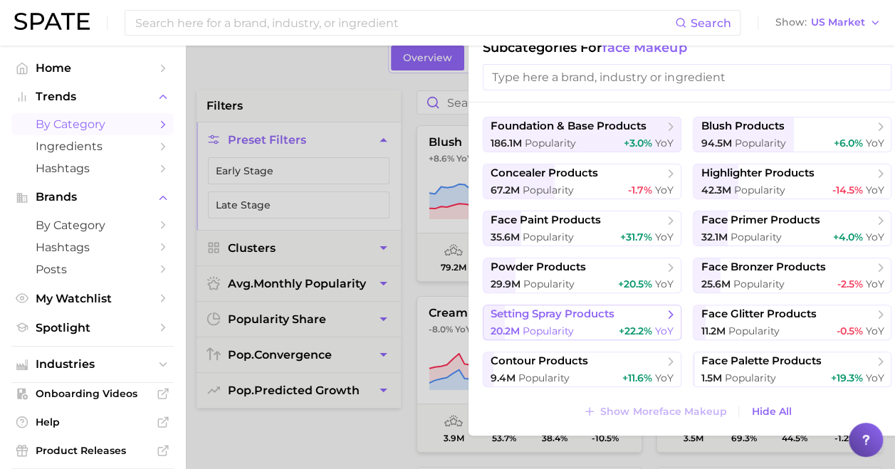
click at [604, 317] on span "setting spray products" at bounding box center [552, 314] width 124 height 14
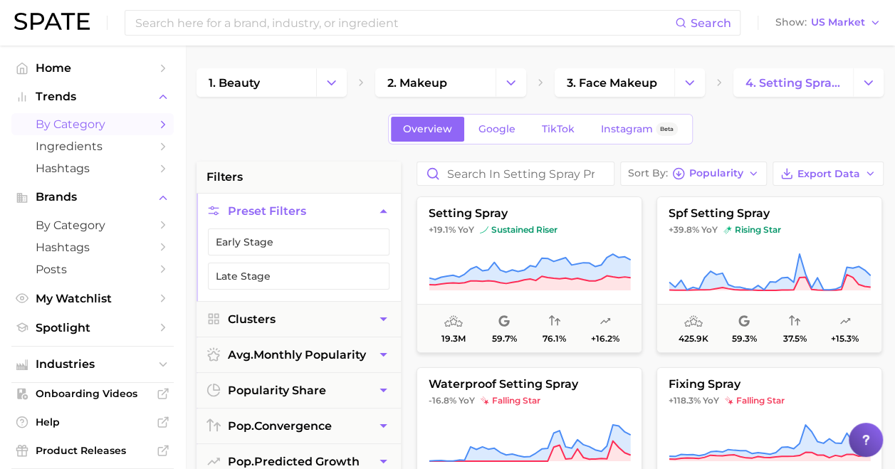
drag, startPoint x: 830, startPoint y: 194, endPoint x: 824, endPoint y: 188, distance: 8.6
click at [855, 80] on button "Change Category" at bounding box center [868, 82] width 31 height 28
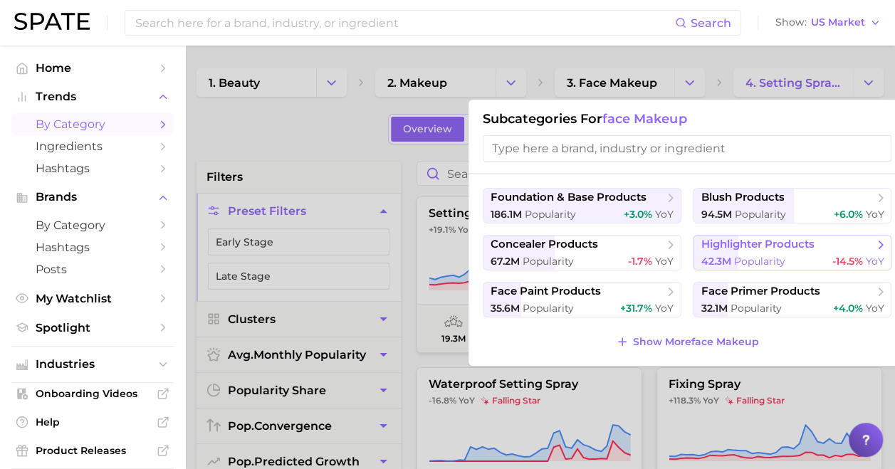
scroll to position [71, 0]
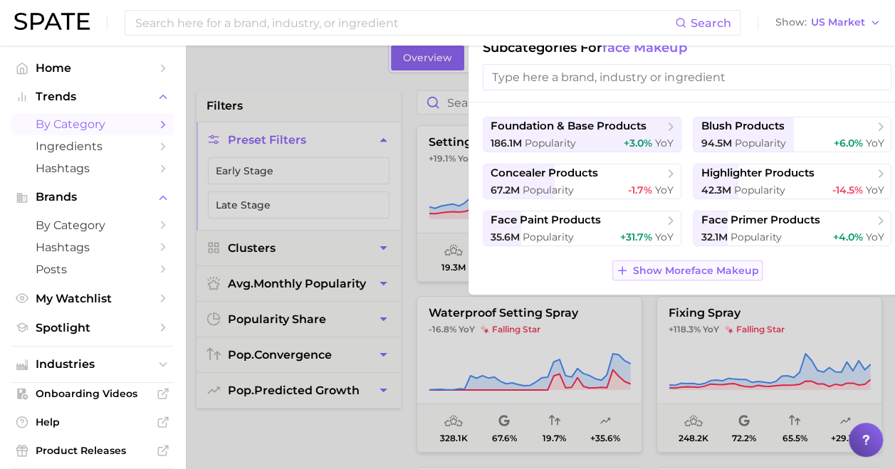
click at [703, 273] on span "Show More face makeup" at bounding box center [696, 271] width 126 height 12
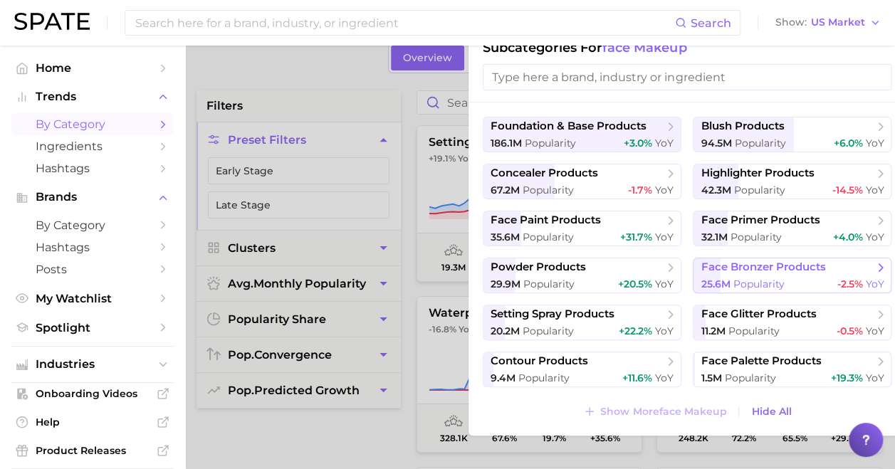
click at [784, 278] on div "25.6m Popularity -2.5% YoY" at bounding box center [791, 285] width 183 height 14
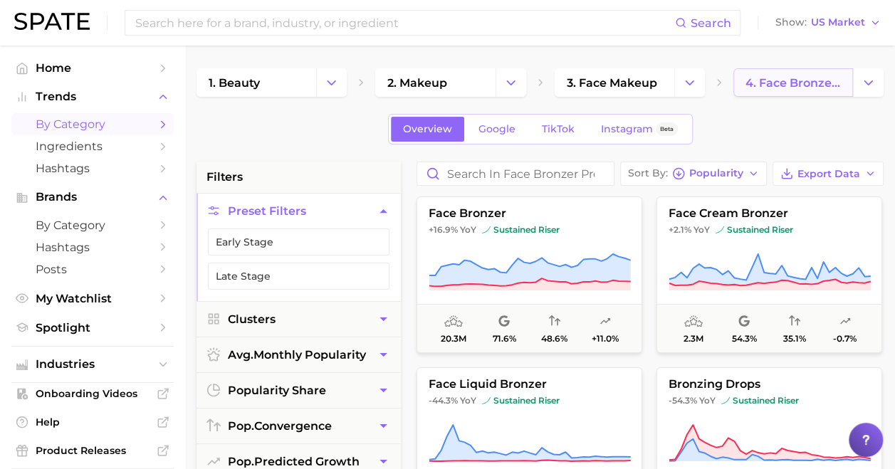
click at [795, 87] on span "4. face bronzer products" at bounding box center [792, 83] width 95 height 14
click at [877, 90] on button "Change Category" at bounding box center [868, 82] width 31 height 28
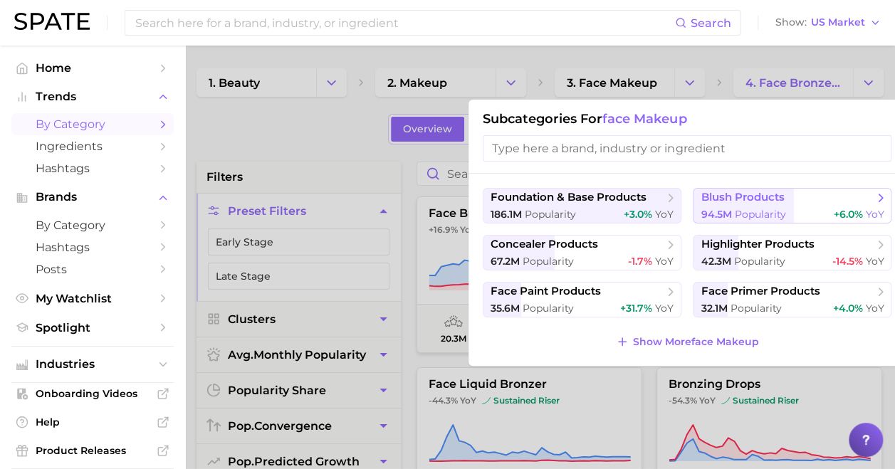
click at [841, 204] on span "blush products" at bounding box center [786, 198] width 173 height 14
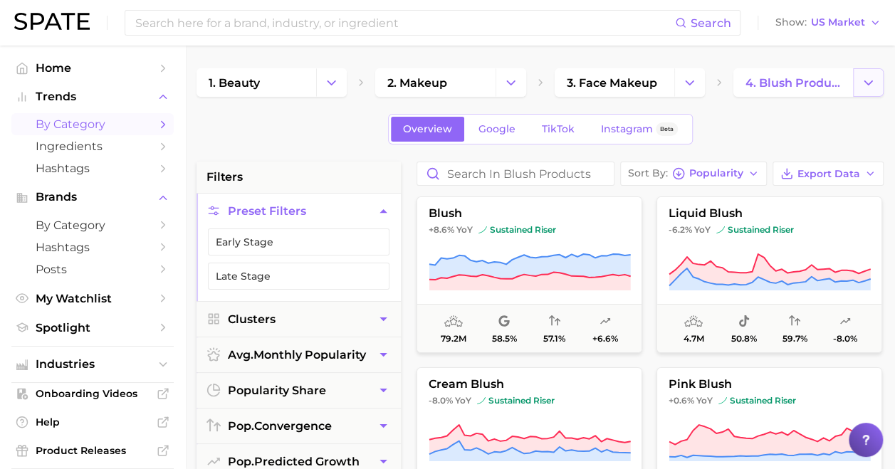
click at [881, 80] on button "Change Category" at bounding box center [868, 82] width 31 height 28
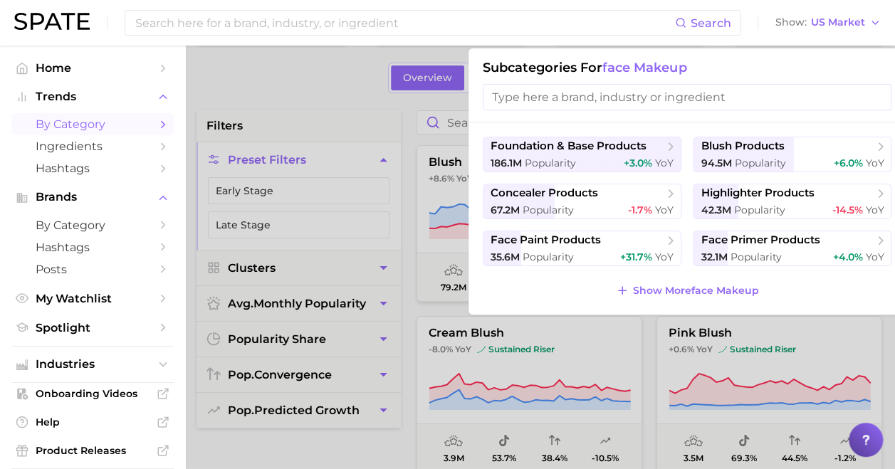
scroll to position [71, 0]
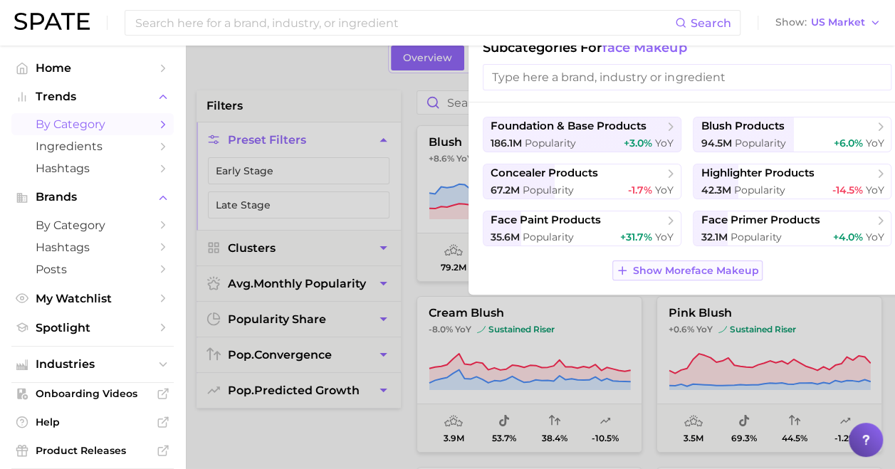
click at [672, 272] on span "Show More face makeup" at bounding box center [696, 271] width 126 height 12
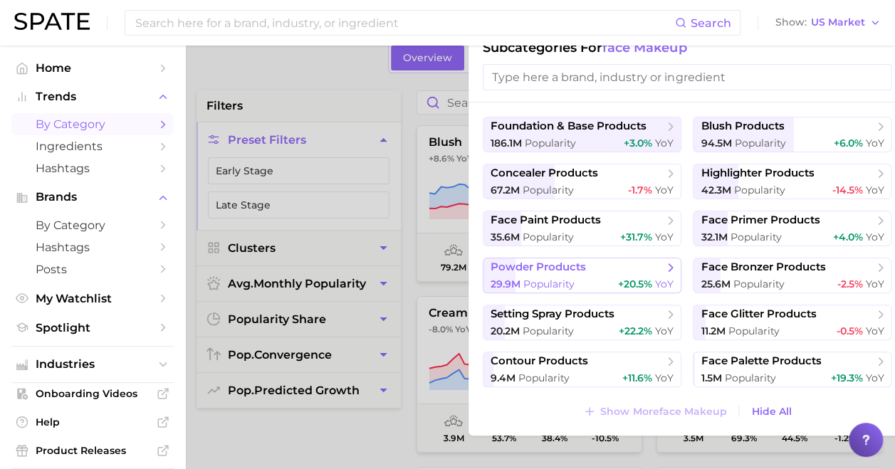
click at [599, 278] on div "29.9m Popularity +20.5% YoY" at bounding box center [581, 285] width 183 height 14
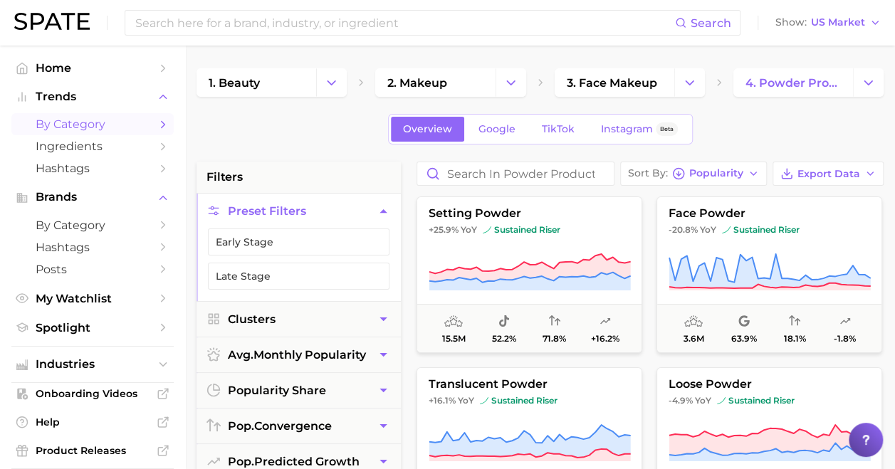
click at [865, 79] on icon "Change Category" at bounding box center [867, 82] width 15 height 15
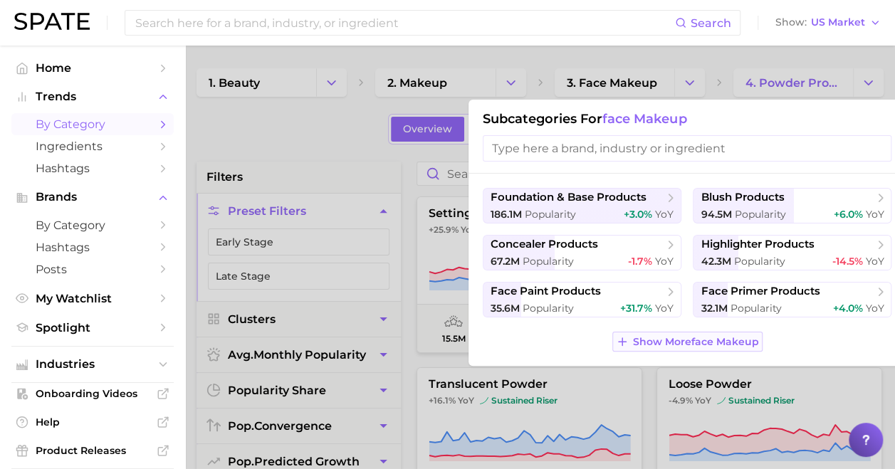
click at [645, 344] on span "Show More face makeup" at bounding box center [696, 342] width 126 height 12
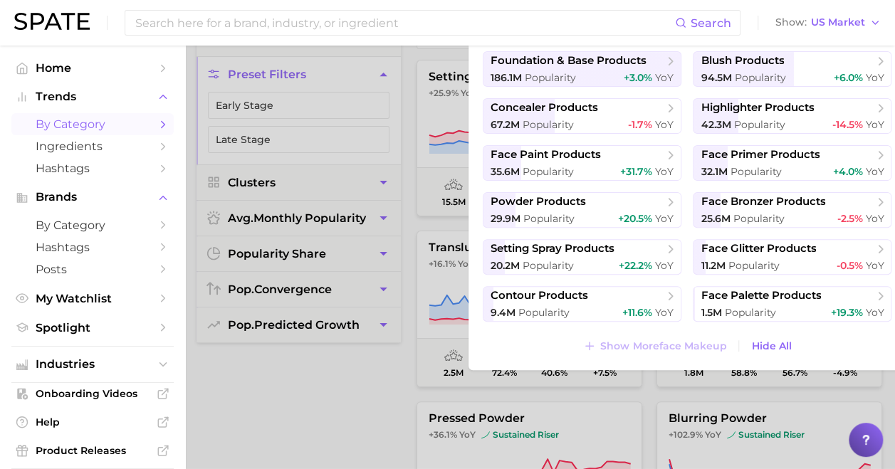
scroll to position [142, 0]
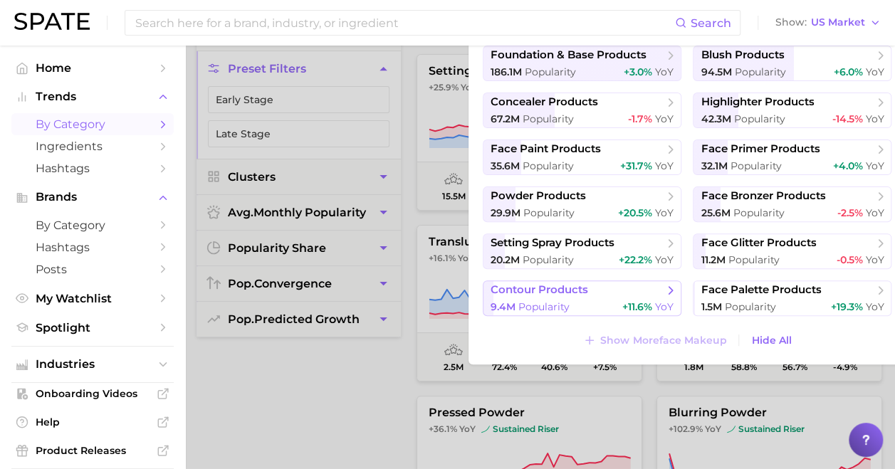
click at [577, 310] on div "9.4m Popularity +11.6% YoY" at bounding box center [581, 307] width 183 height 14
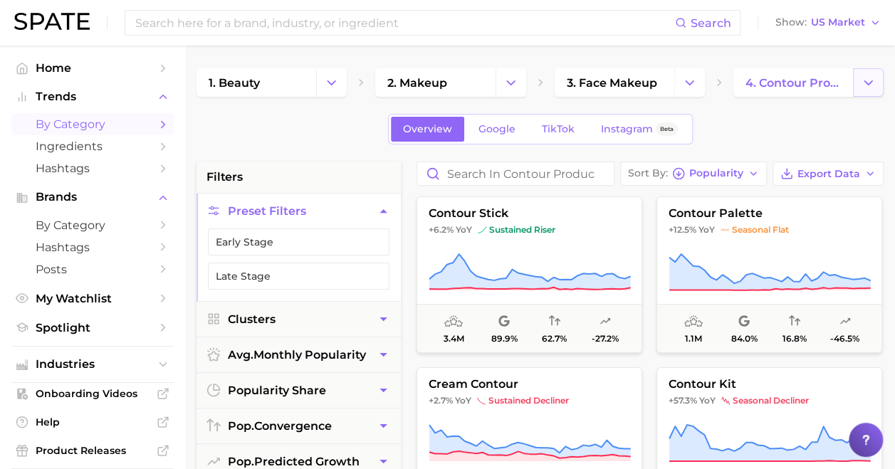
click at [859, 85] on button "Change Category" at bounding box center [868, 82] width 31 height 28
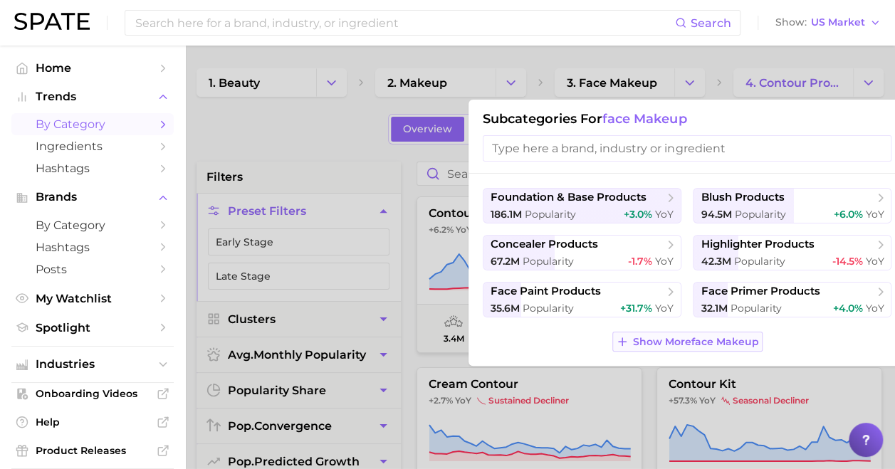
click at [668, 338] on span "Show More face makeup" at bounding box center [696, 342] width 126 height 12
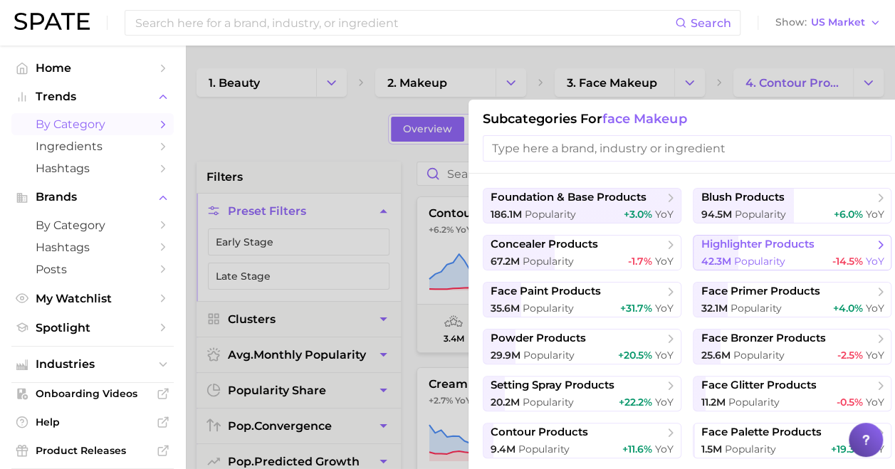
scroll to position [71, 0]
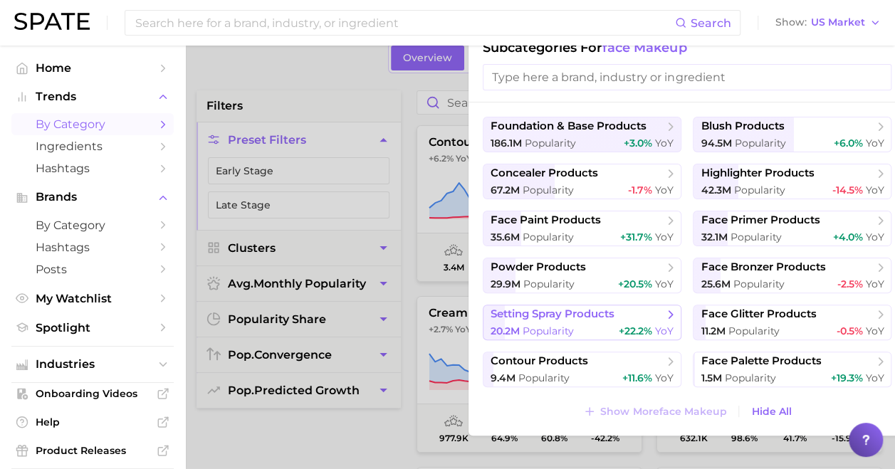
click at [621, 320] on span "setting spray products" at bounding box center [576, 314] width 173 height 14
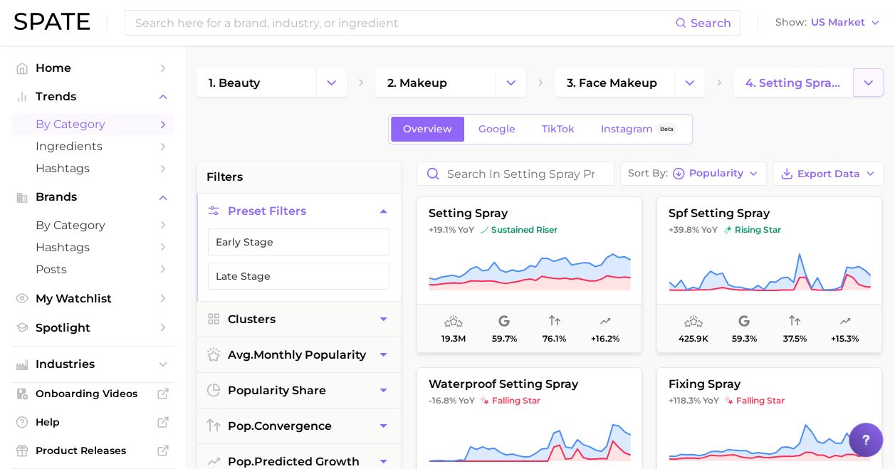
click at [858, 82] on button "Change Category" at bounding box center [868, 82] width 31 height 28
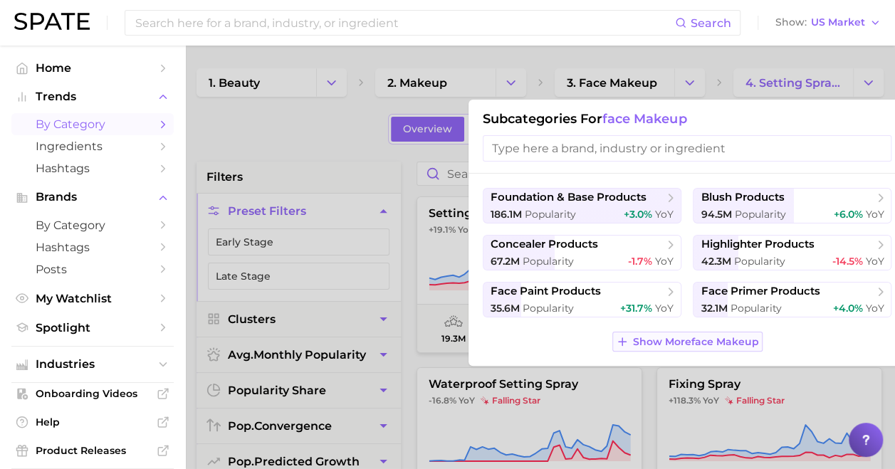
click at [668, 332] on button "Show More face makeup" at bounding box center [687, 342] width 150 height 20
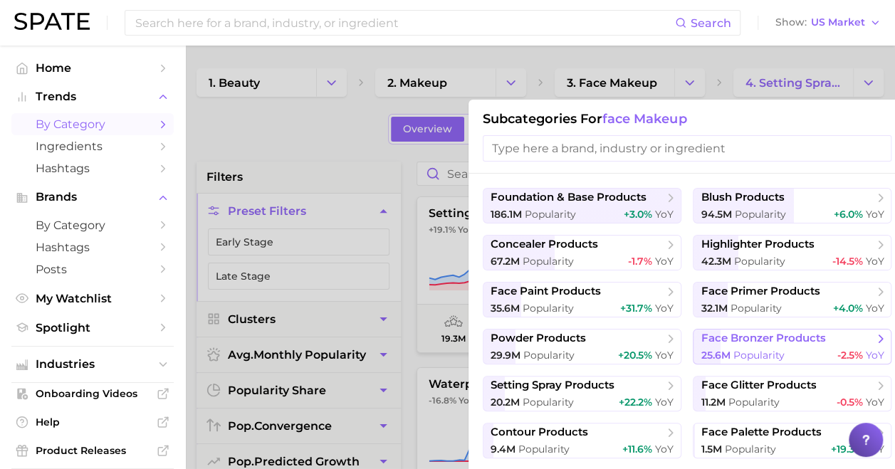
click at [789, 339] on span "face bronzer products" at bounding box center [762, 339] width 125 height 14
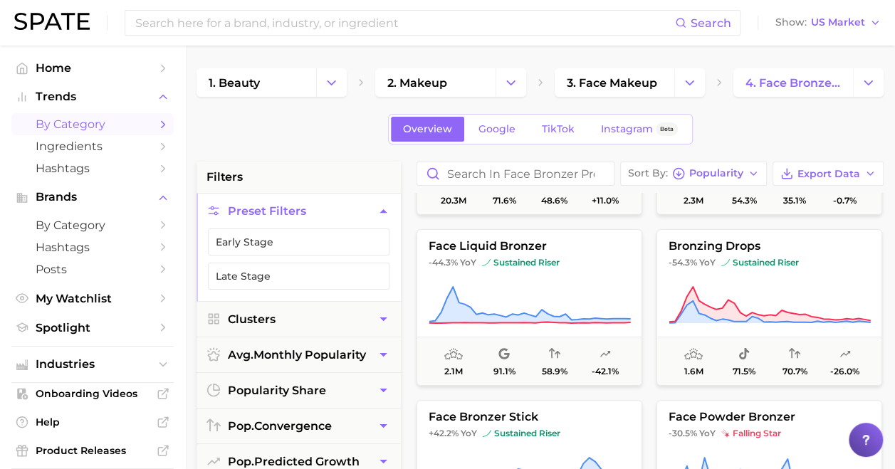
scroll to position [149, 0]
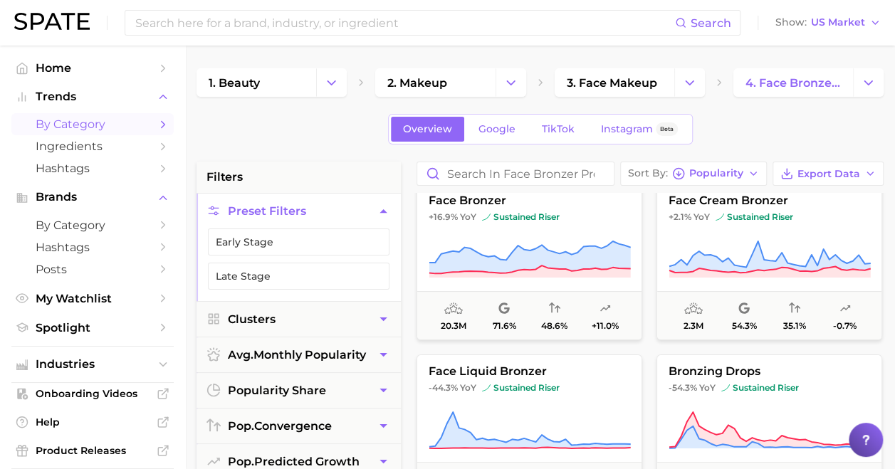
scroll to position [0, 0]
